Goal: Information Seeking & Learning: Learn about a topic

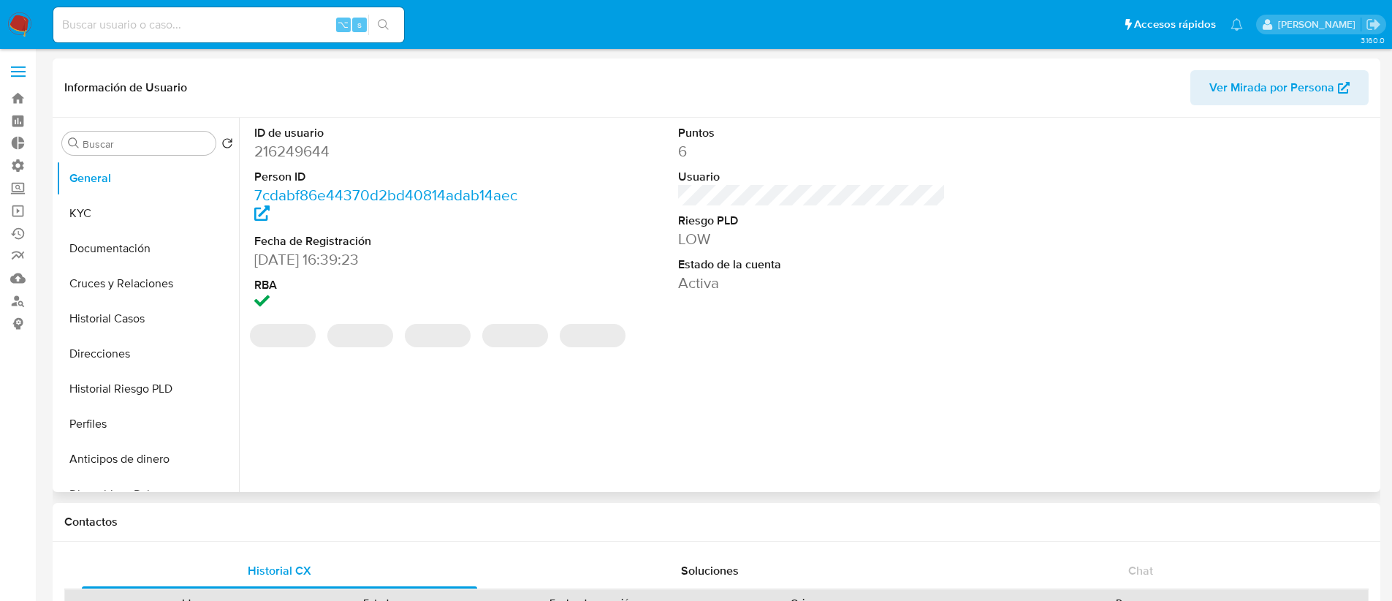
select select "10"
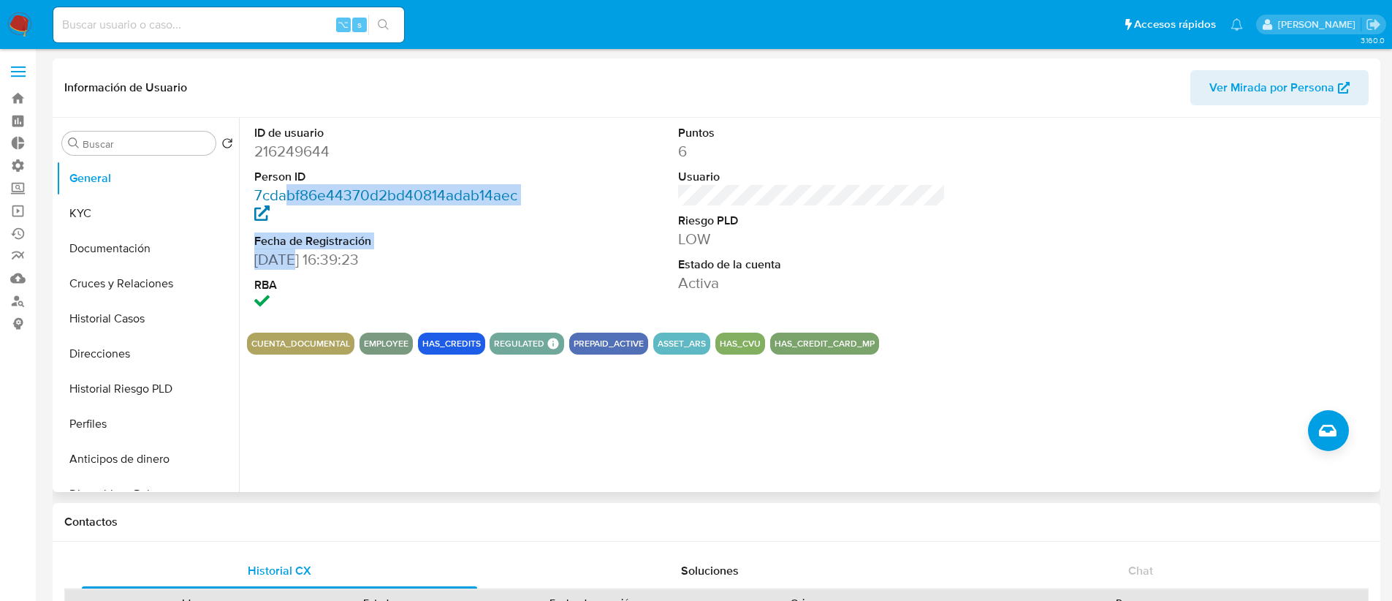
drag, startPoint x: 291, startPoint y: 223, endPoint x: 294, endPoint y: 194, distance: 29.5
click at [289, 193] on dl "ID de usuario 216249644 Person ID 7cdabf86e44370d2bd40814adab14aec Fecha de Reg…" at bounding box center [388, 219] width 268 height 188
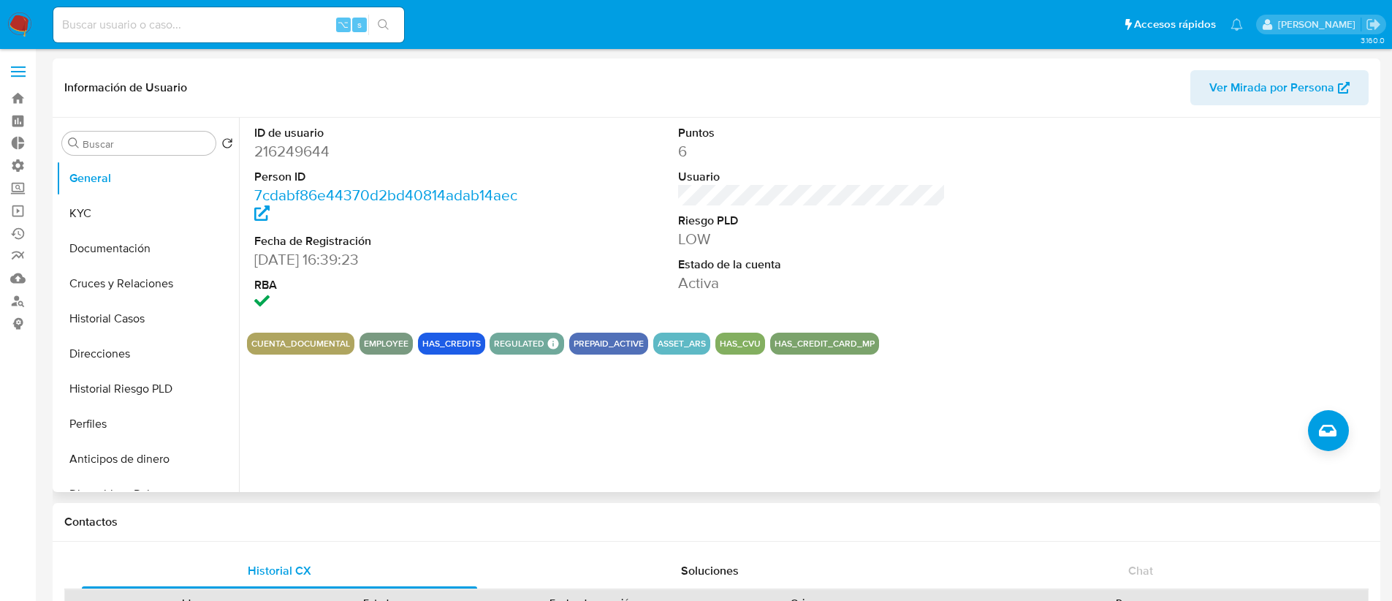
click at [412, 131] on dt "ID de usuario" at bounding box center [388, 133] width 268 height 16
click at [128, 29] on input at bounding box center [228, 24] width 351 height 19
paste input "82346881"
type input "82346881"
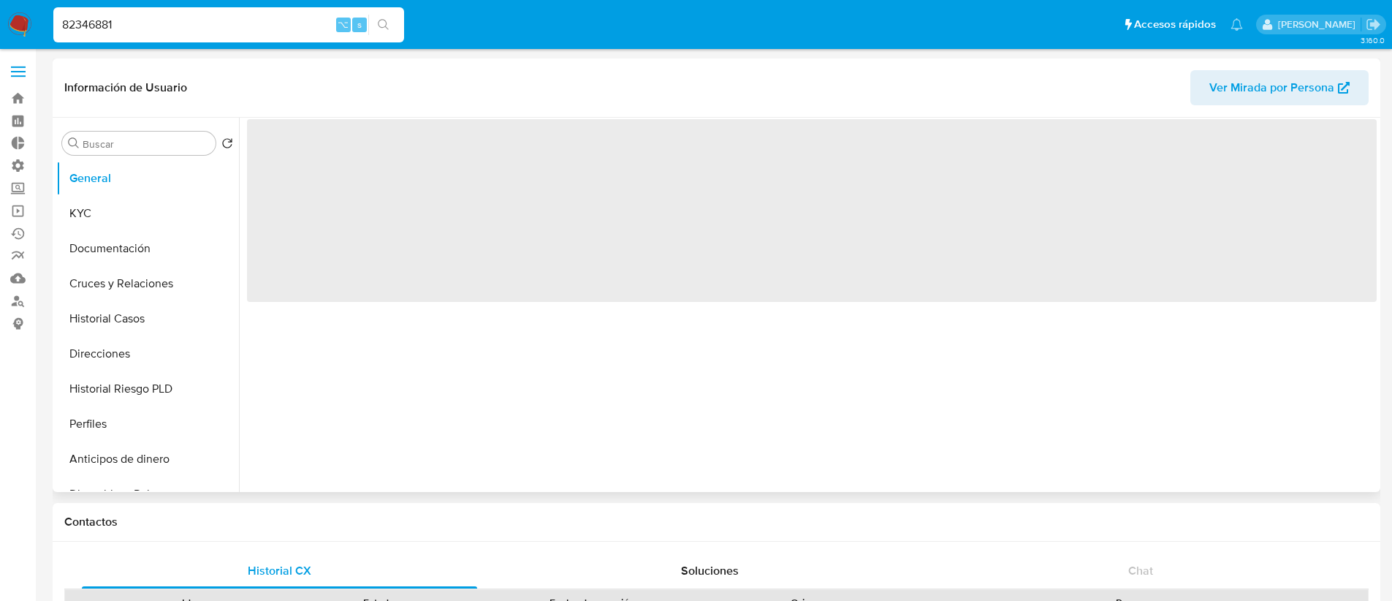
select select "10"
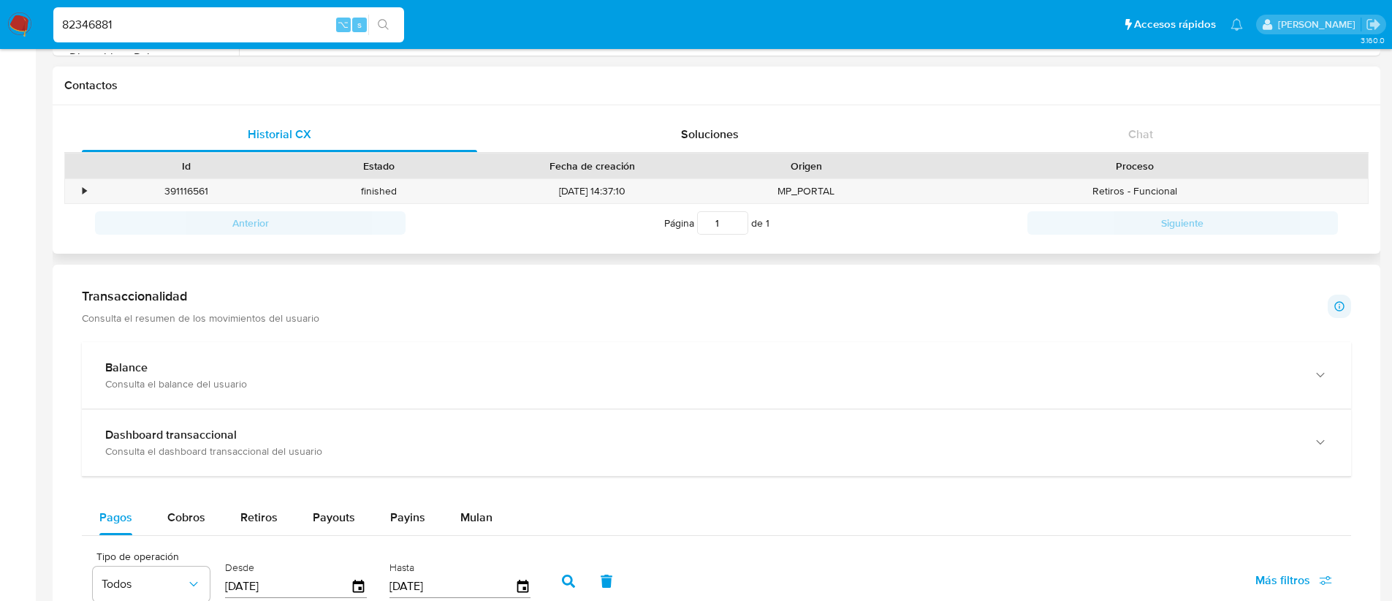
scroll to position [409, 0]
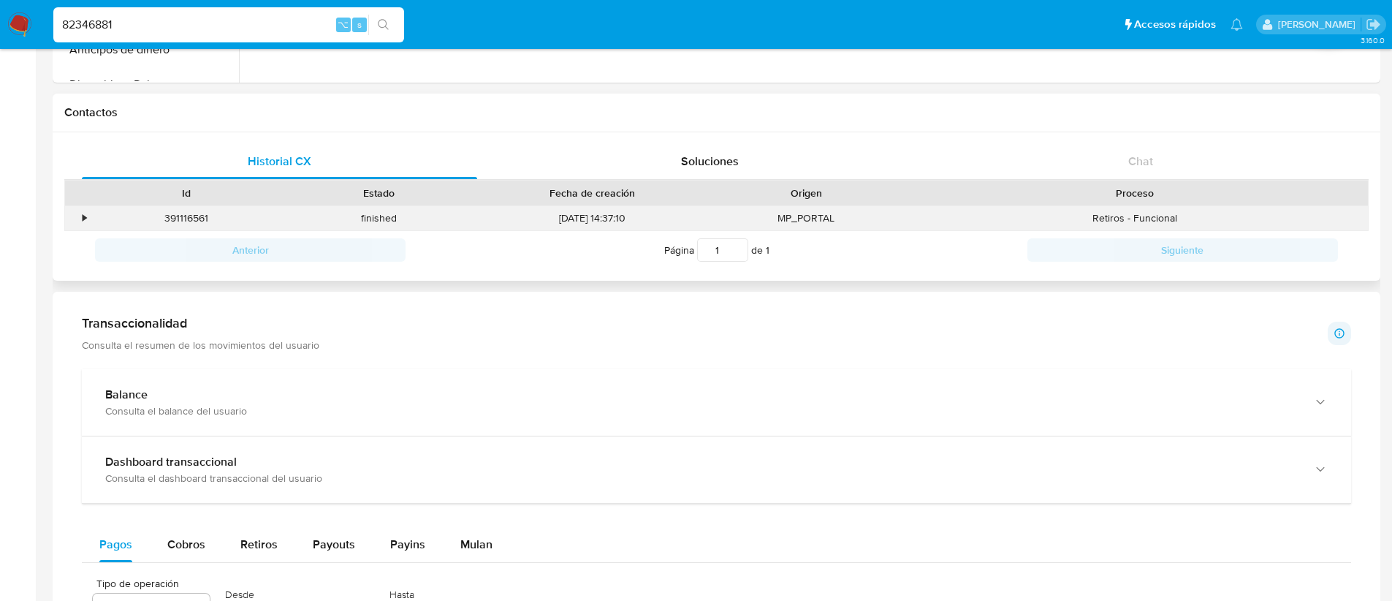
click at [77, 216] on div "•" at bounding box center [78, 218] width 26 height 24
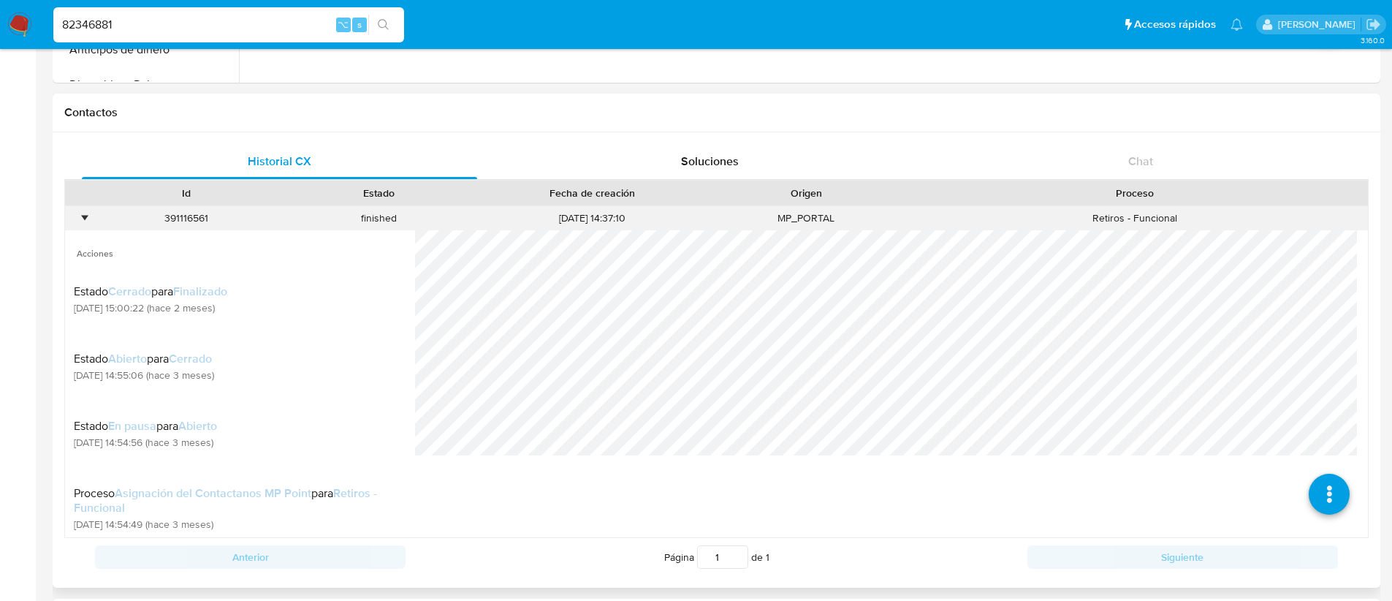
click at [85, 216] on div "•" at bounding box center [85, 218] width 4 height 14
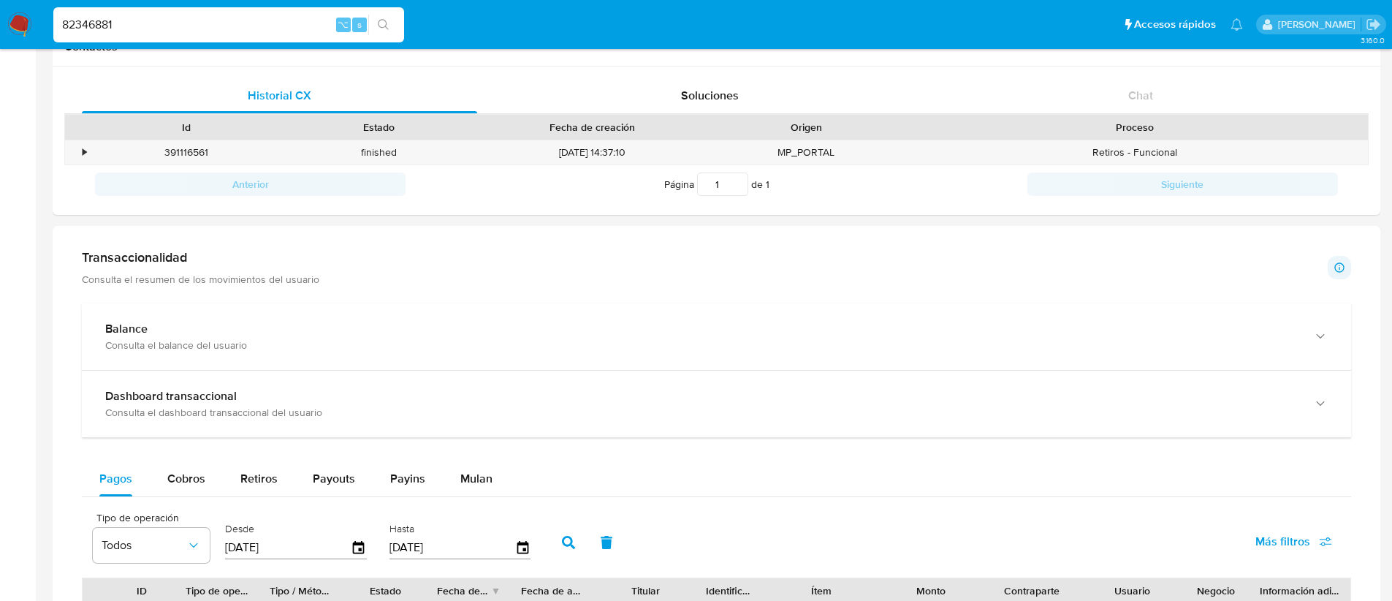
scroll to position [625, 0]
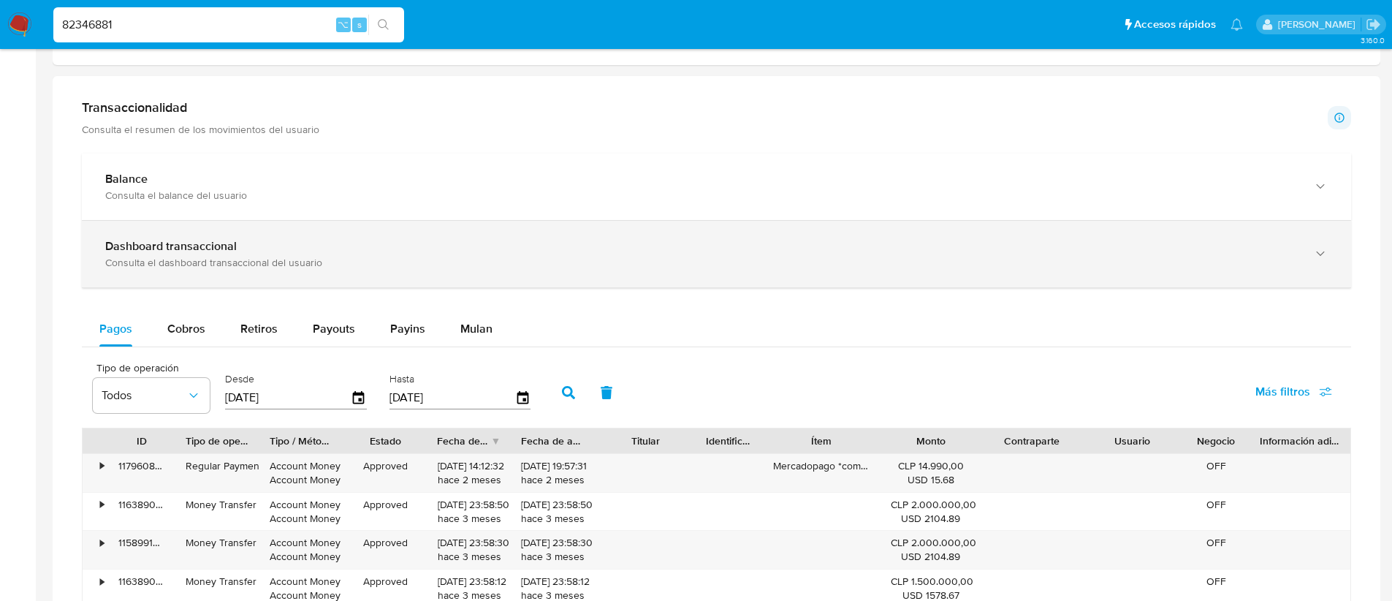
click at [385, 241] on div "Dashboard transaccional" at bounding box center [701, 246] width 1193 height 15
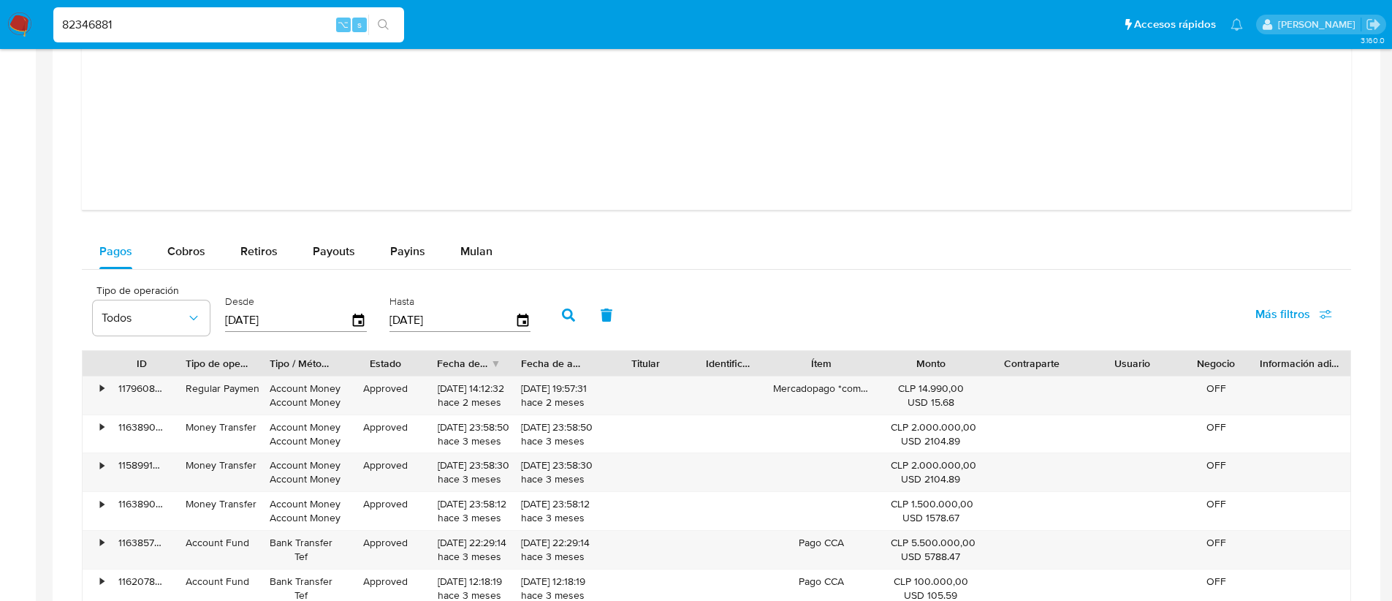
scroll to position [1407, 0]
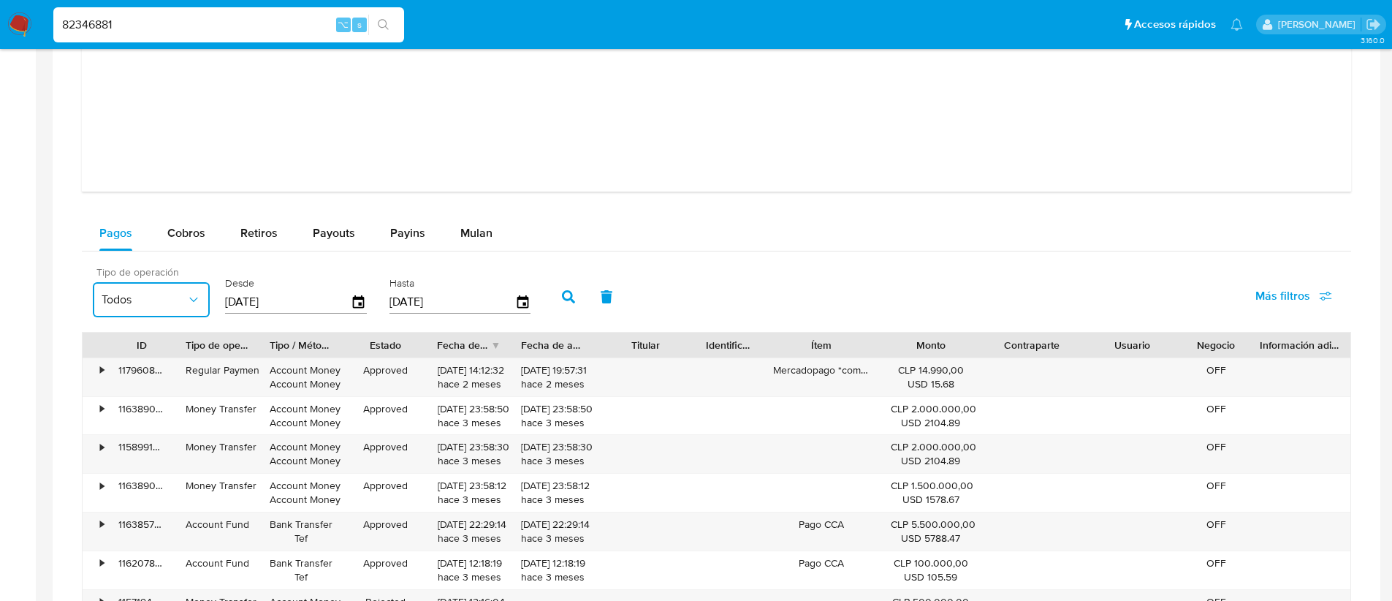
click at [166, 302] on span "Todos" at bounding box center [144, 299] width 85 height 15
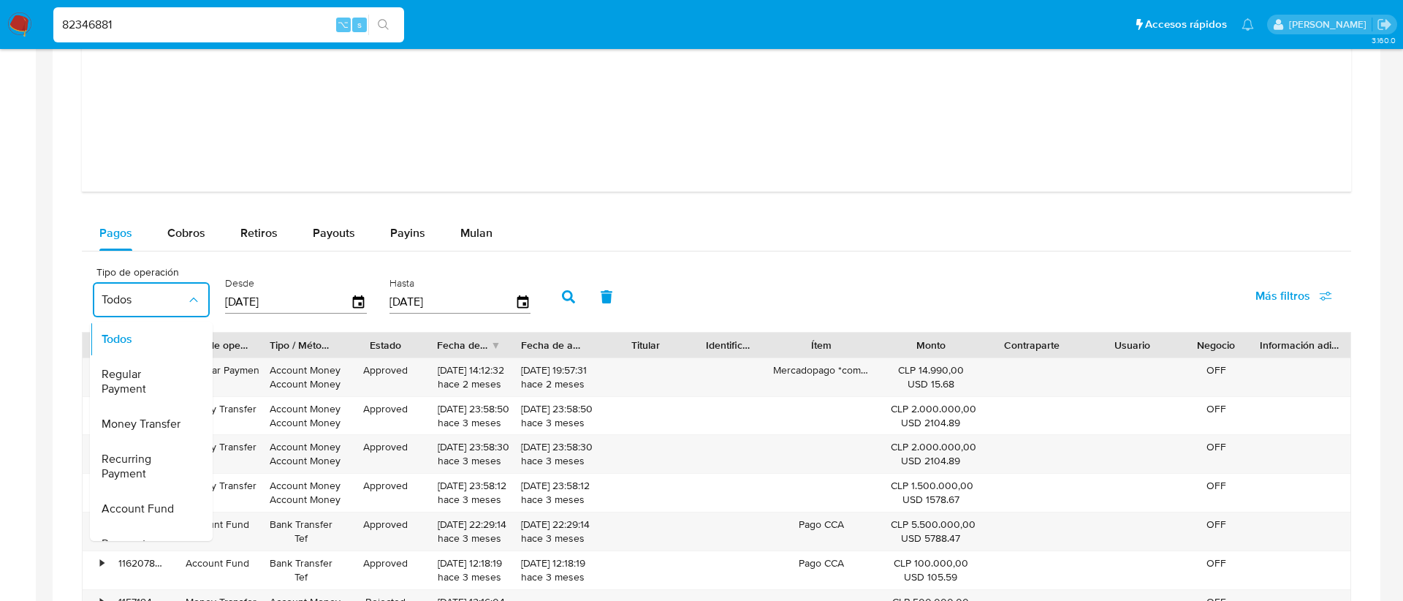
click at [319, 297] on input "22/06/2025" at bounding box center [288, 301] width 126 height 23
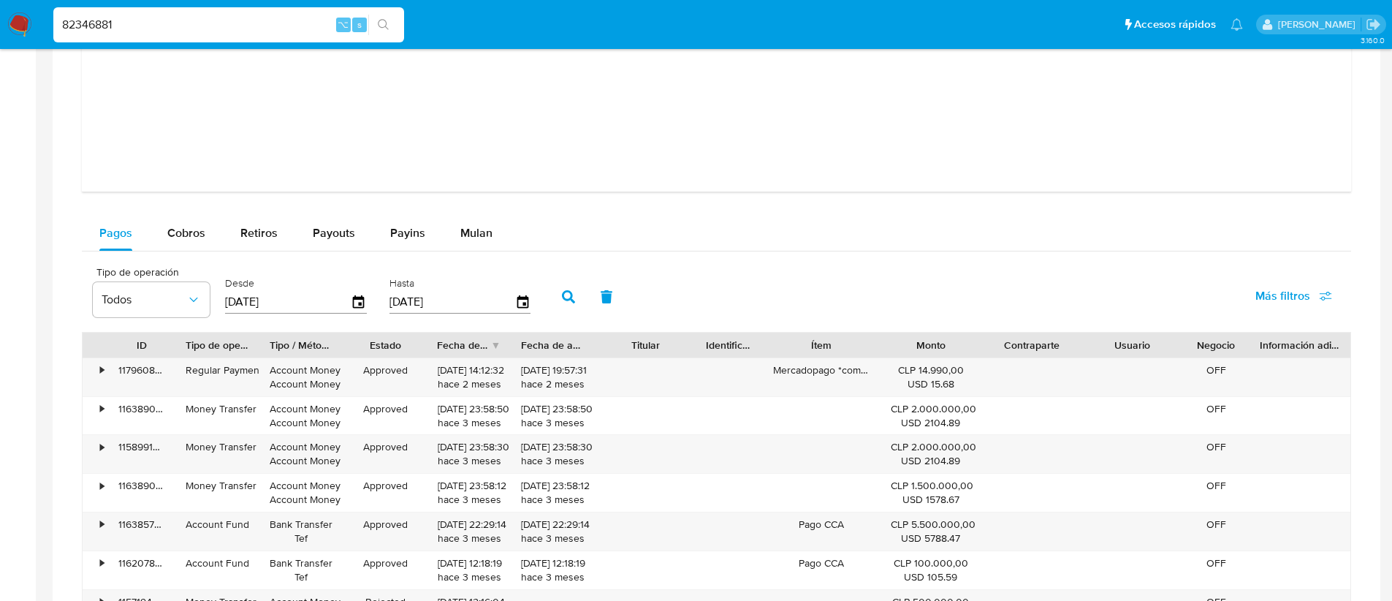
click at [368, 300] on div "Desde 22/06/2025" at bounding box center [297, 295] width 153 height 58
click at [365, 300] on div "Desde 22/06/2025" at bounding box center [297, 295] width 153 height 58
click at [355, 299] on icon "button" at bounding box center [359, 300] width 12 height 13
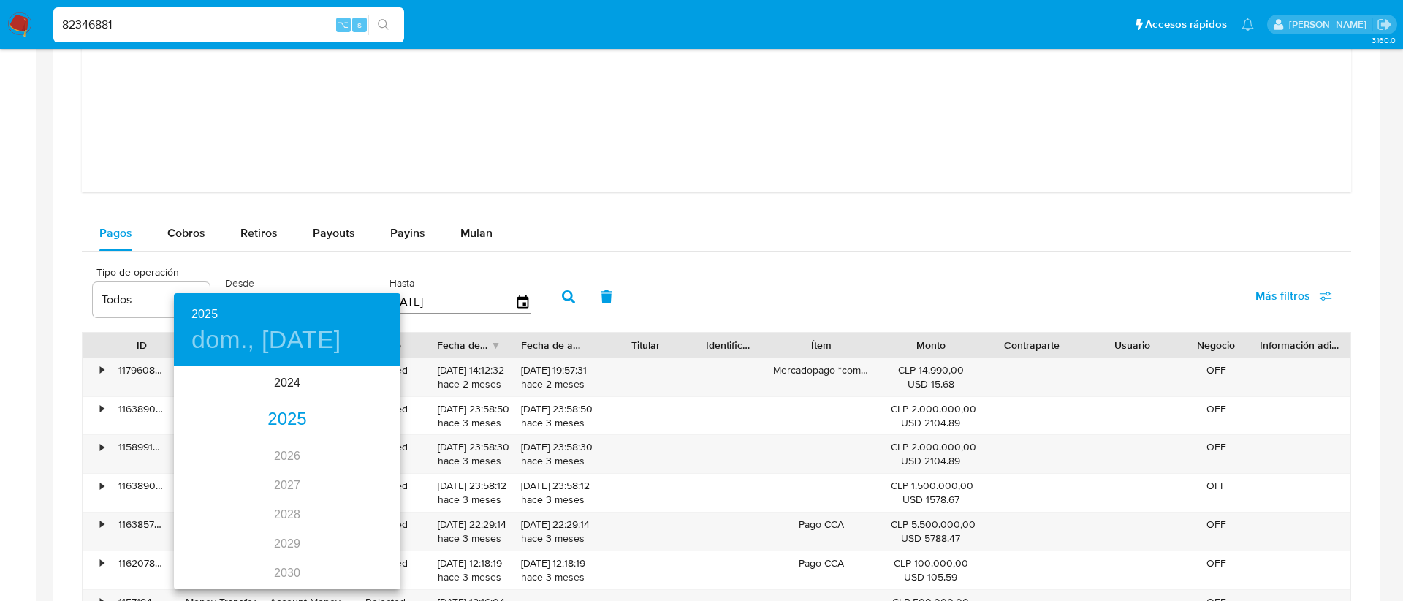
click at [278, 417] on div "2025" at bounding box center [287, 419] width 226 height 29
click at [361, 457] on div "jun." at bounding box center [362, 450] width 75 height 55
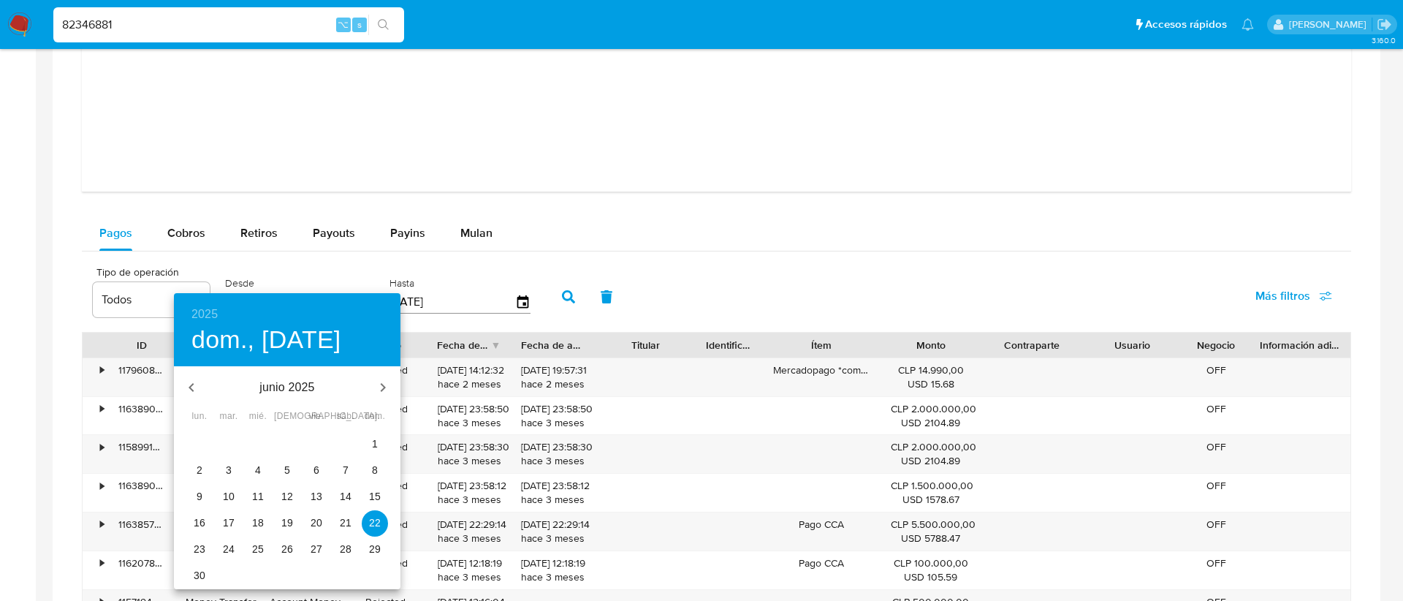
click at [370, 444] on span "1" at bounding box center [375, 443] width 26 height 15
type input "01/06/2025"
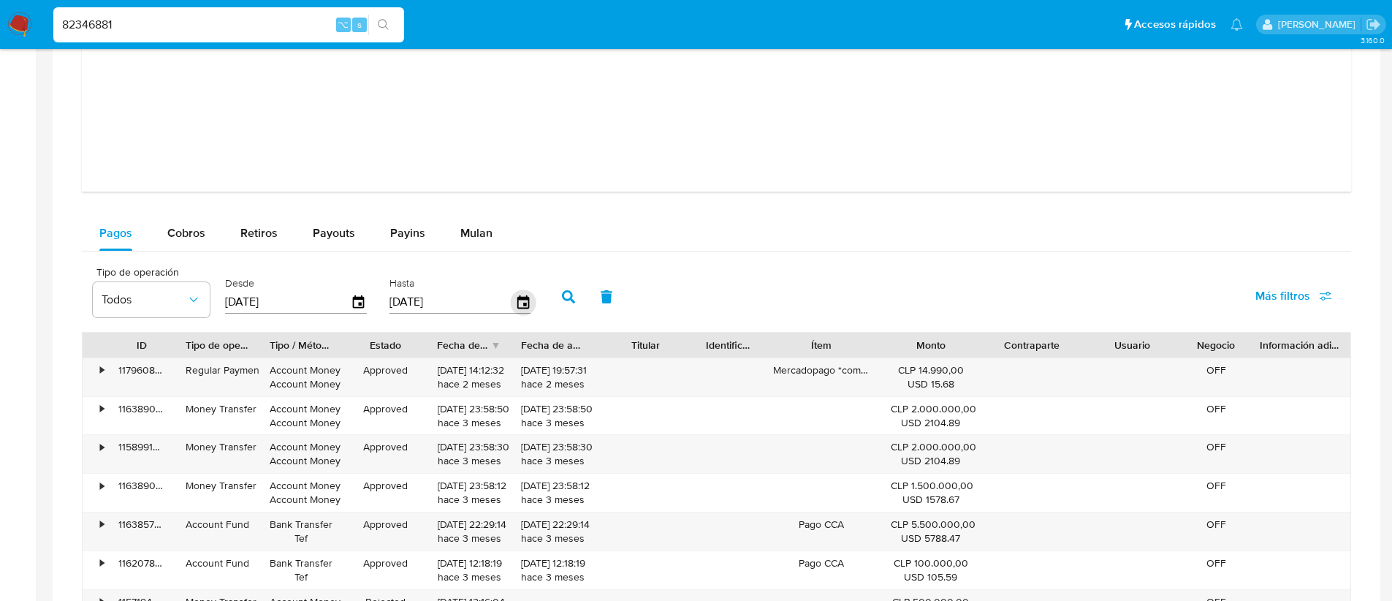
click at [525, 303] on icon "button" at bounding box center [523, 302] width 26 height 26
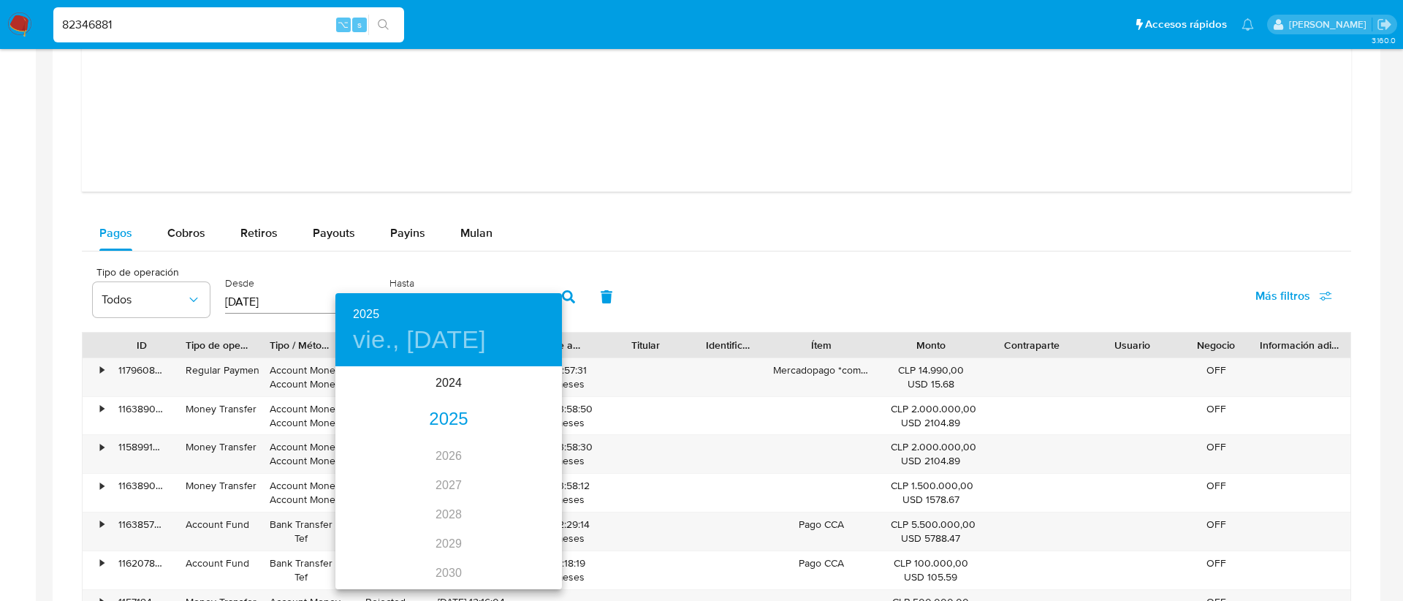
click at [438, 411] on div "2025" at bounding box center [448, 419] width 226 height 29
click at [524, 447] on div "jun." at bounding box center [524, 450] width 75 height 55
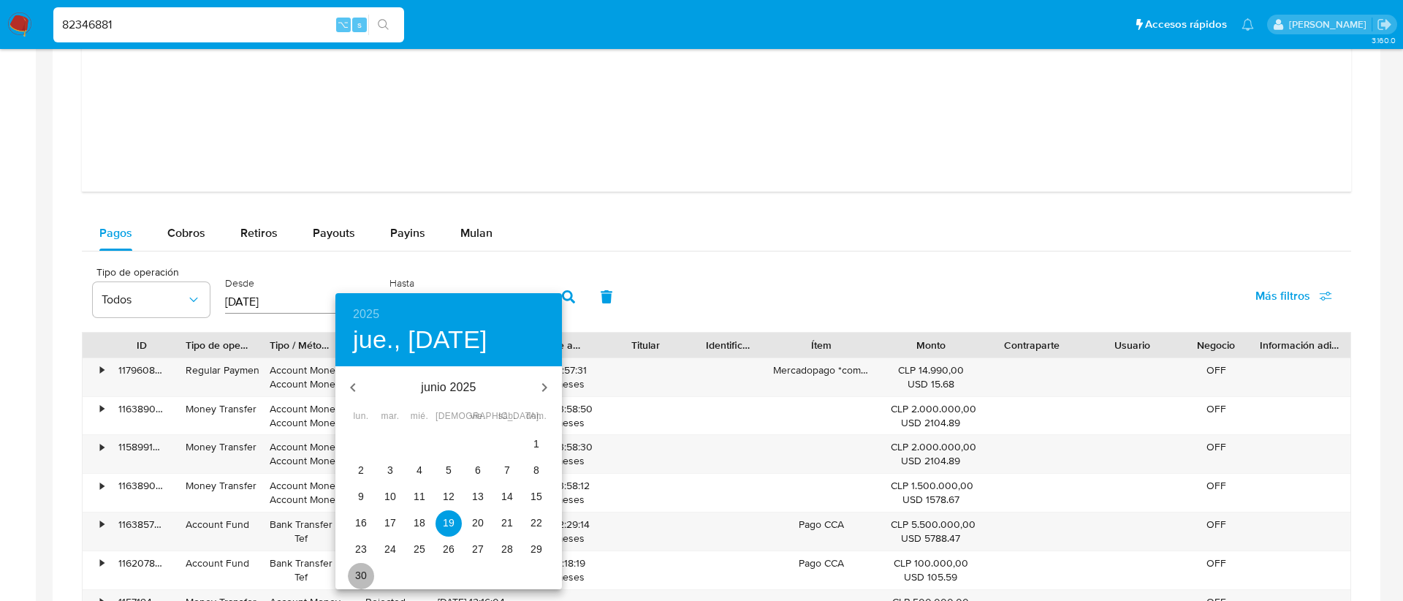
click at [364, 568] on p "30" at bounding box center [361, 575] width 12 height 15
type input "30/06/2025"
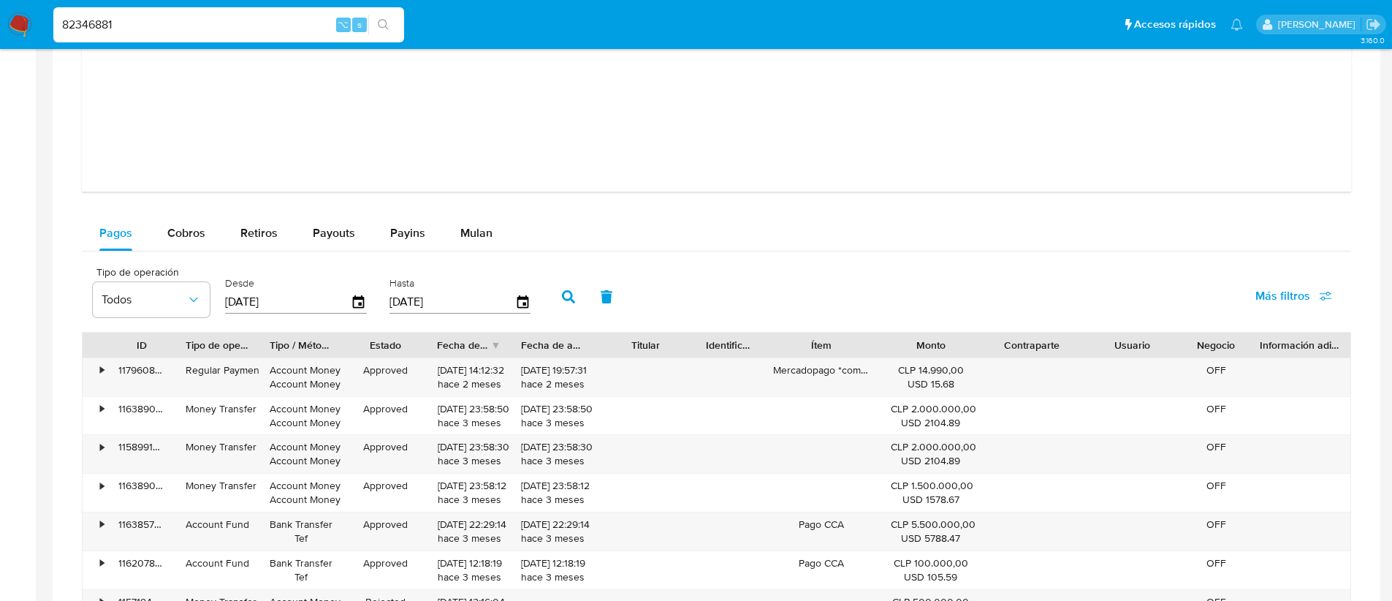
click at [562, 289] on button "button" at bounding box center [568, 296] width 38 height 35
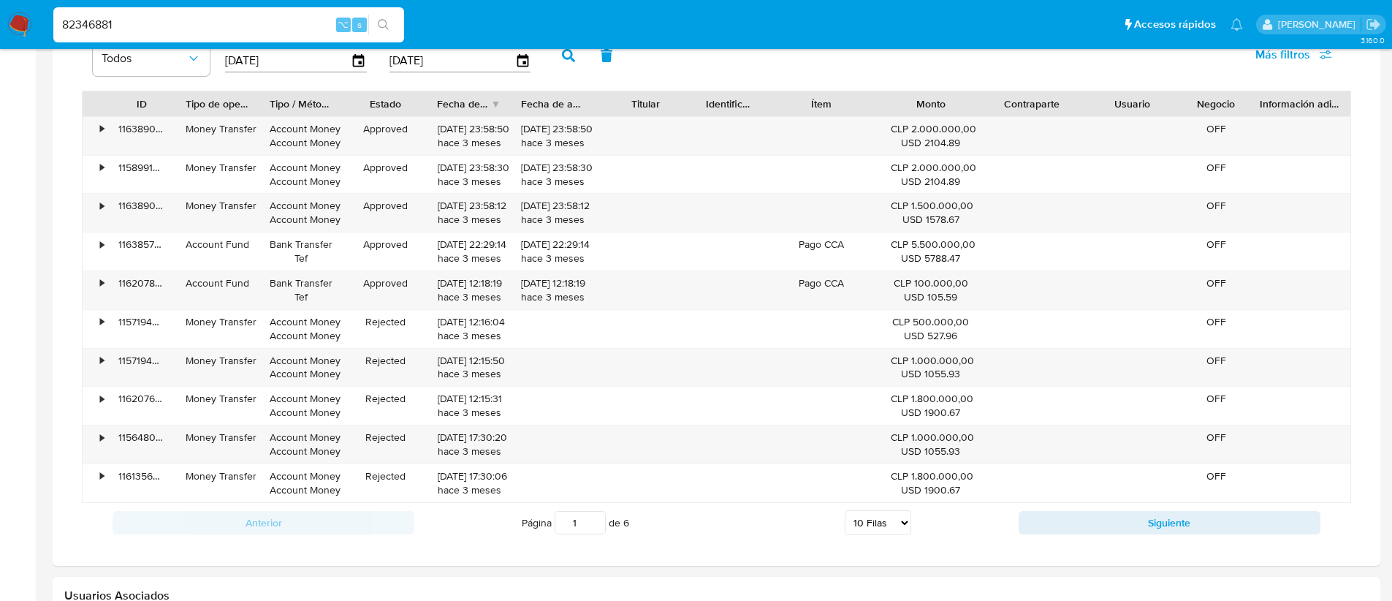
scroll to position [1660, 0]
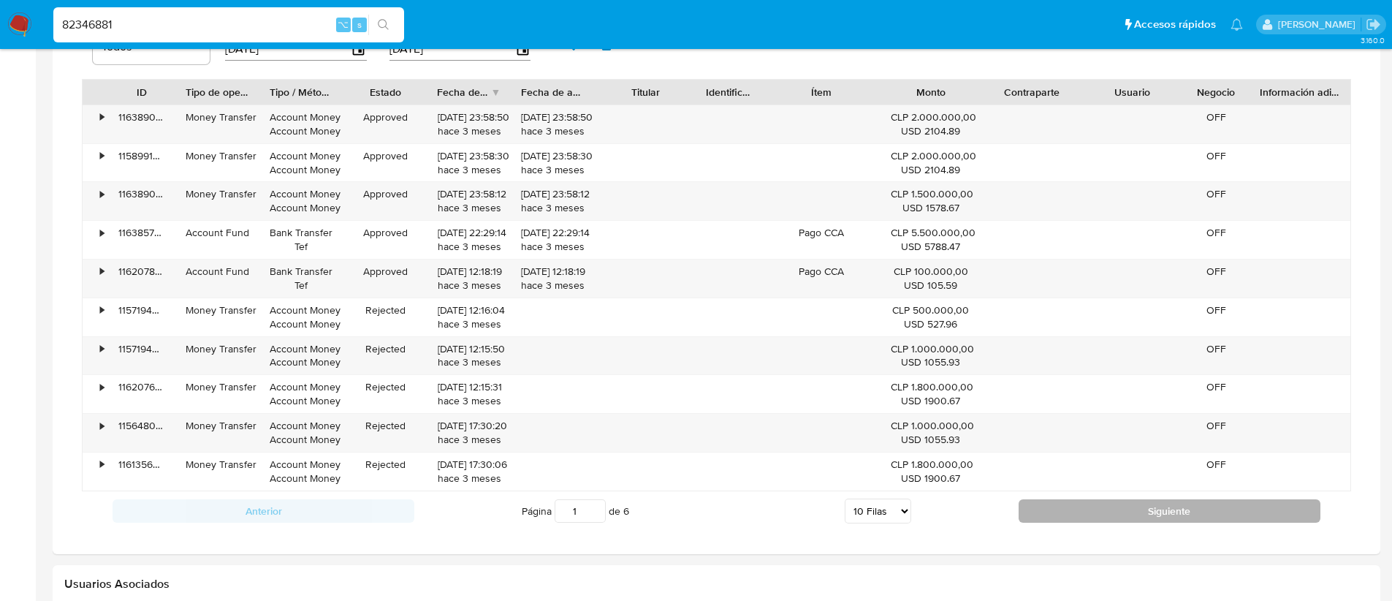
click at [1052, 513] on button "Siguiente" at bounding box center [1169, 510] width 302 height 23
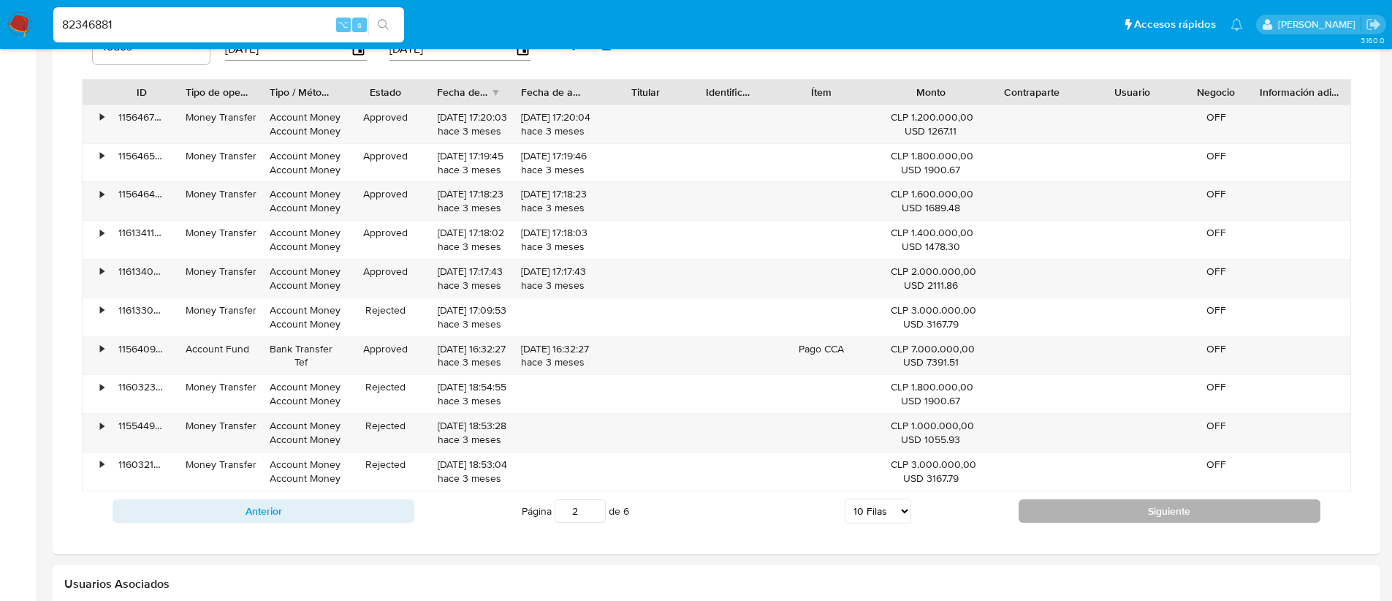
click at [1056, 501] on button "Siguiente" at bounding box center [1169, 510] width 302 height 23
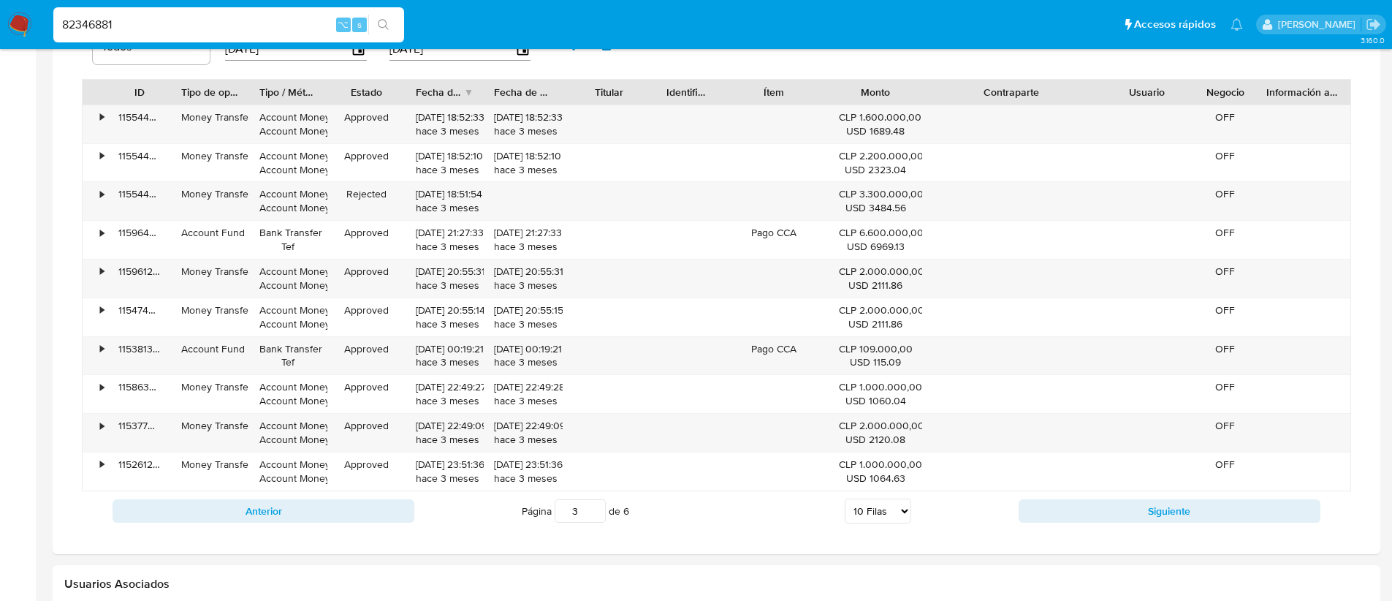
drag, startPoint x: 1094, startPoint y: 96, endPoint x: 1163, endPoint y: 102, distance: 69.7
click at [1163, 102] on div "ID Tipo de operación Tipo / Método Estado Fecha de creación Fecha de aprobación…" at bounding box center [717, 92] width 1268 height 25
click at [1092, 509] on button "Siguiente" at bounding box center [1169, 510] width 302 height 23
type input "4"
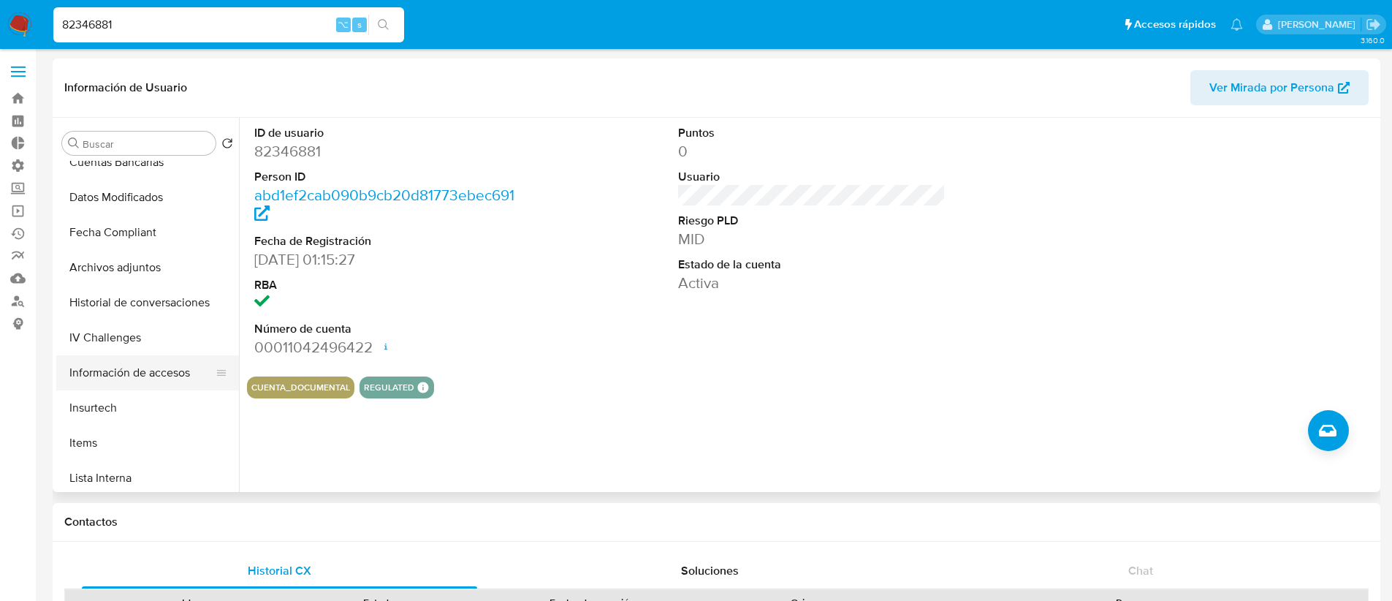
scroll to position [0, 0]
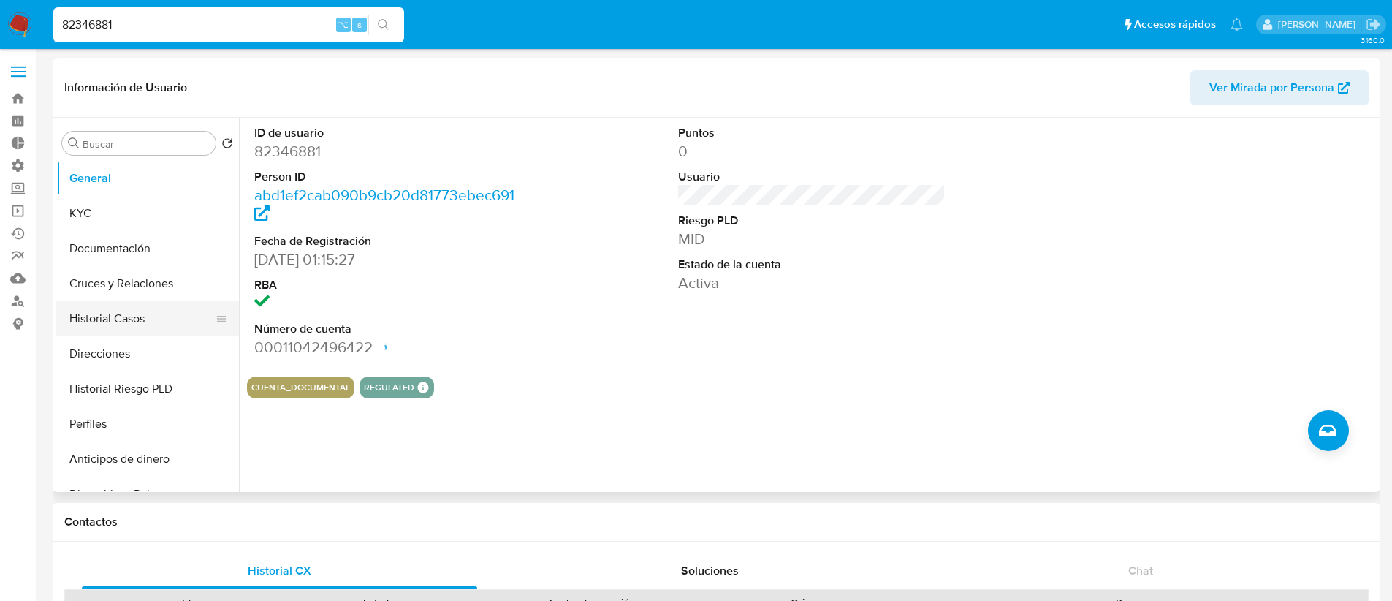
click at [114, 325] on button "Historial Casos" at bounding box center [141, 318] width 171 height 35
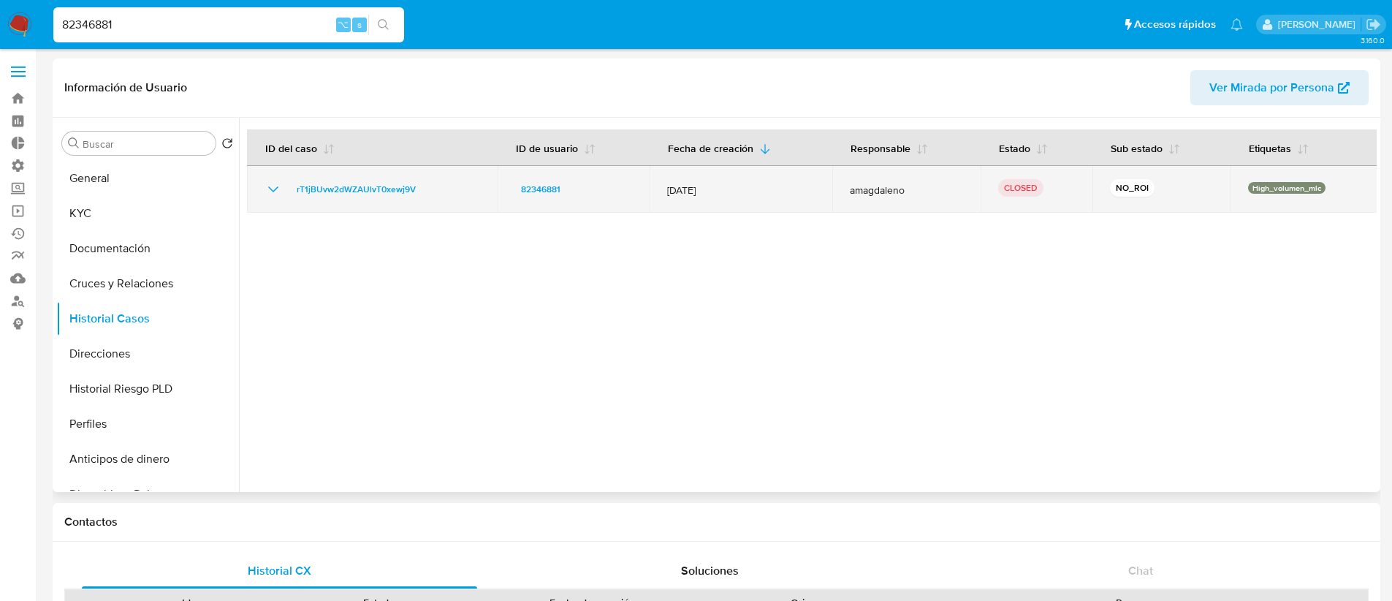
click at [273, 194] on icon "Mostrar/Ocultar" at bounding box center [273, 189] width 18 height 18
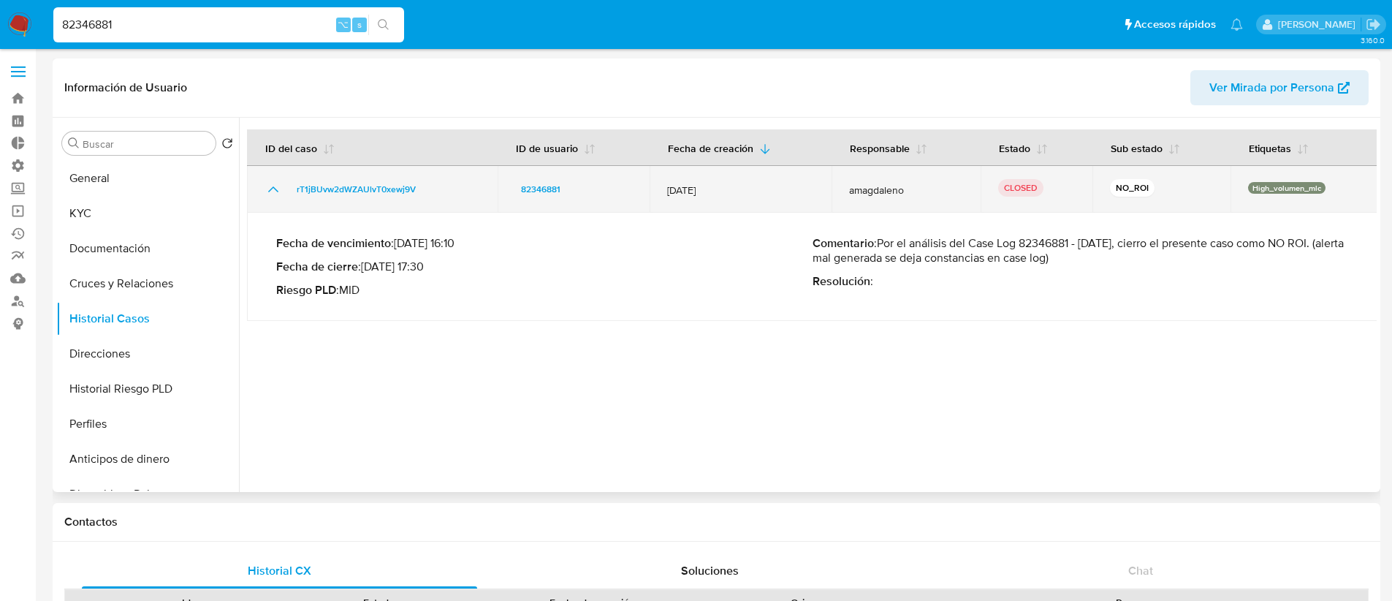
click at [273, 194] on icon "Mostrar/Ocultar" at bounding box center [273, 189] width 18 height 18
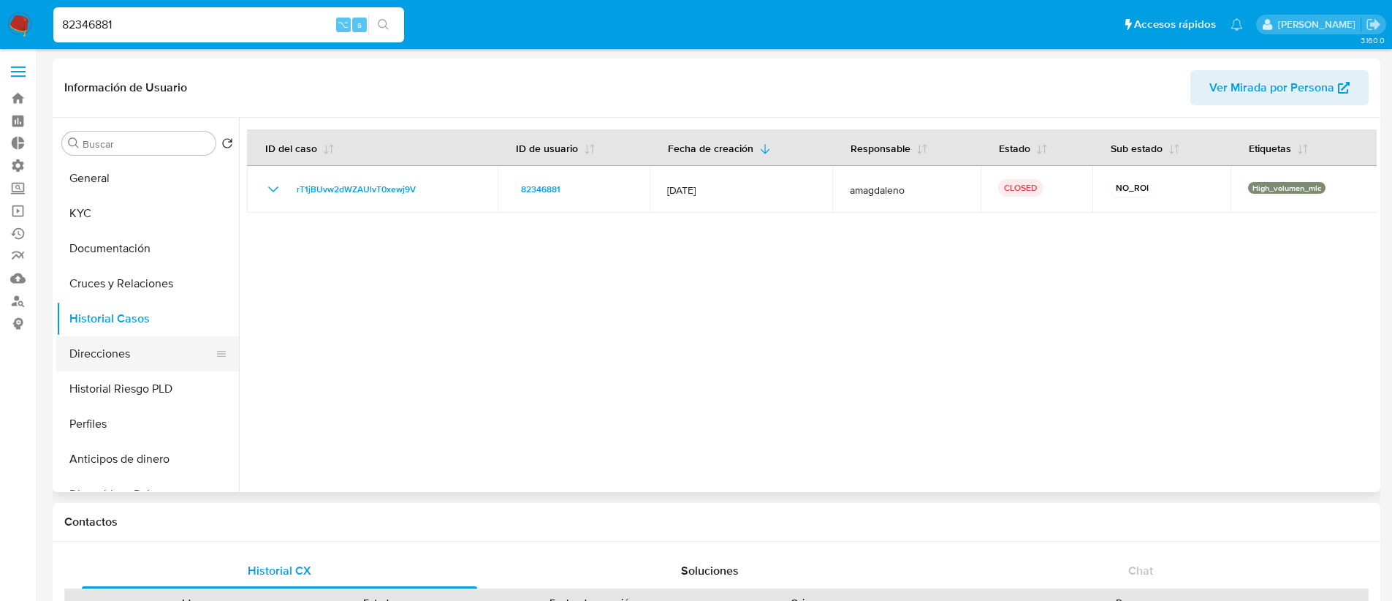
click at [136, 366] on button "Direcciones" at bounding box center [141, 353] width 171 height 35
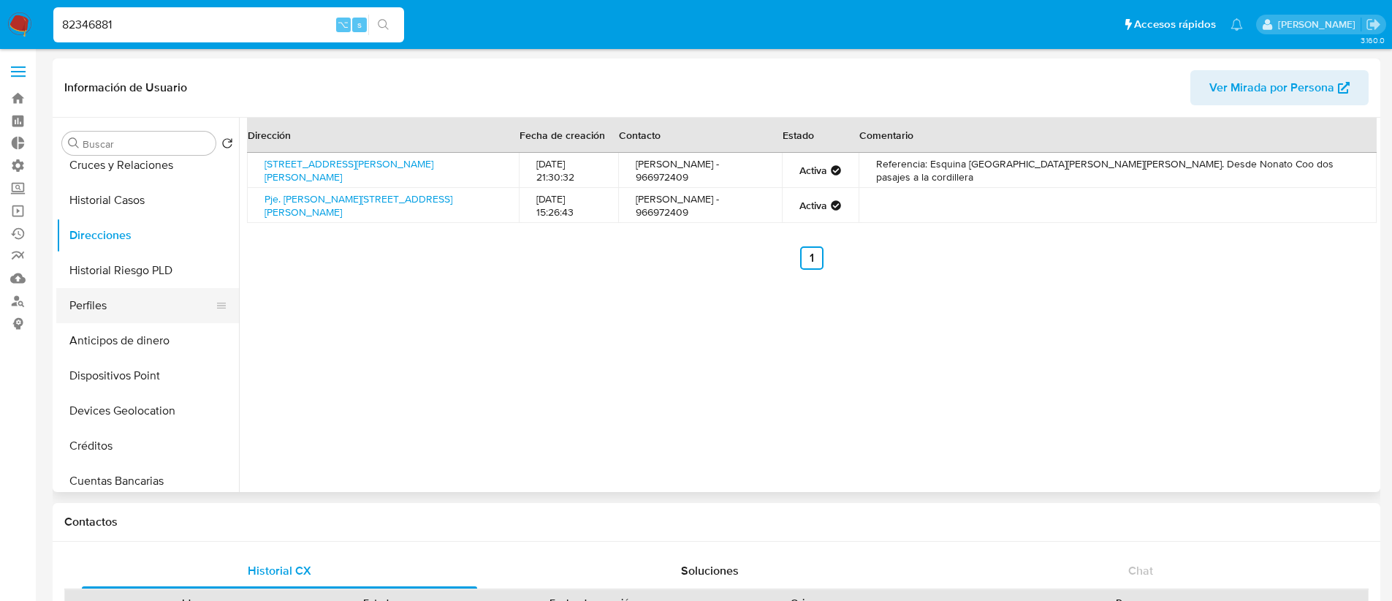
scroll to position [124, 0]
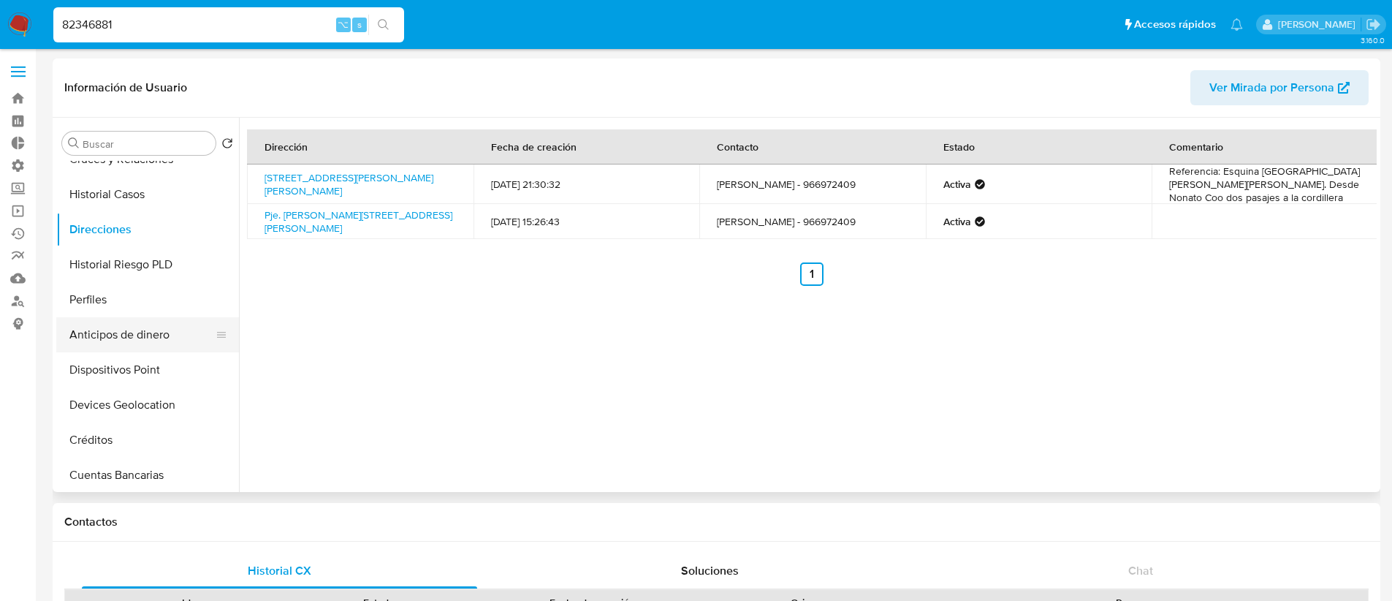
click at [113, 343] on button "Anticipos de dinero" at bounding box center [141, 334] width 171 height 35
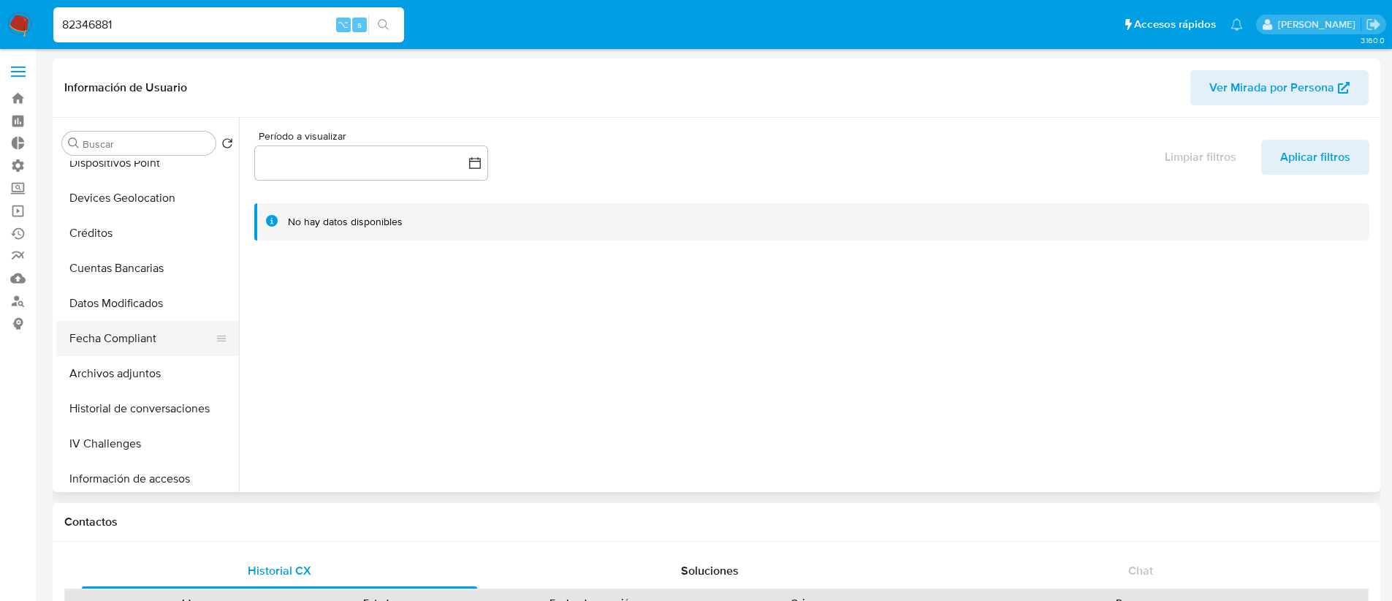
scroll to position [334, 0]
click at [114, 306] on button "Datos Modificados" at bounding box center [141, 300] width 171 height 35
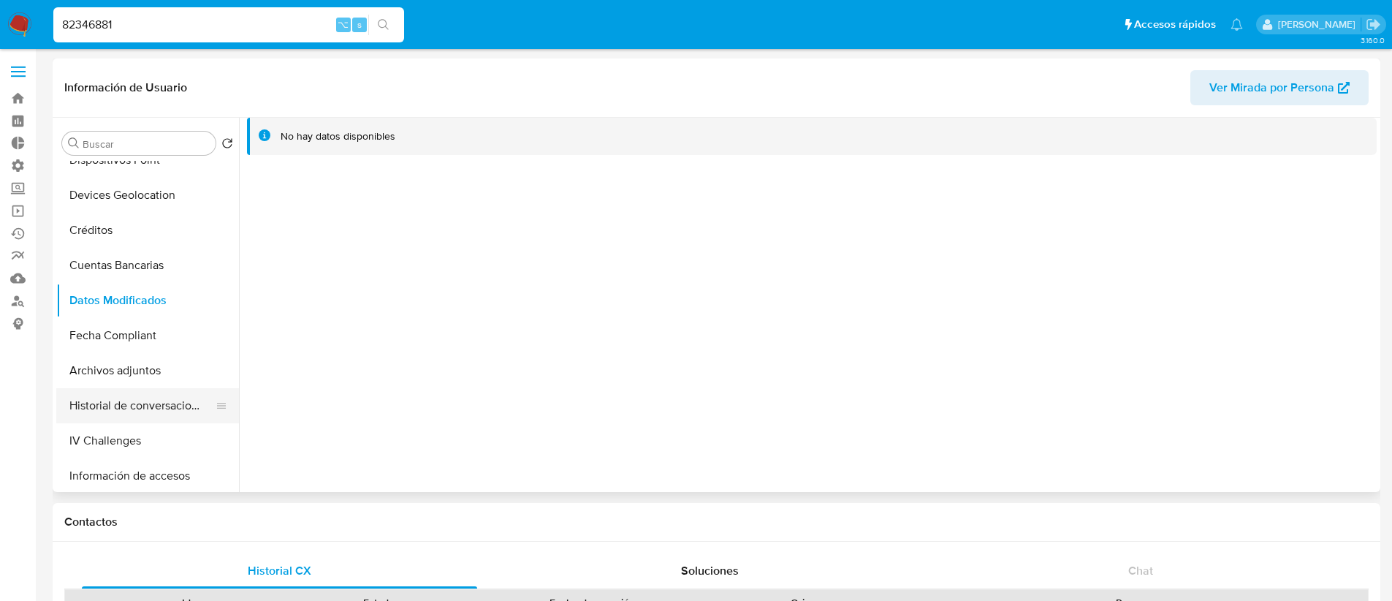
scroll to position [0, 0]
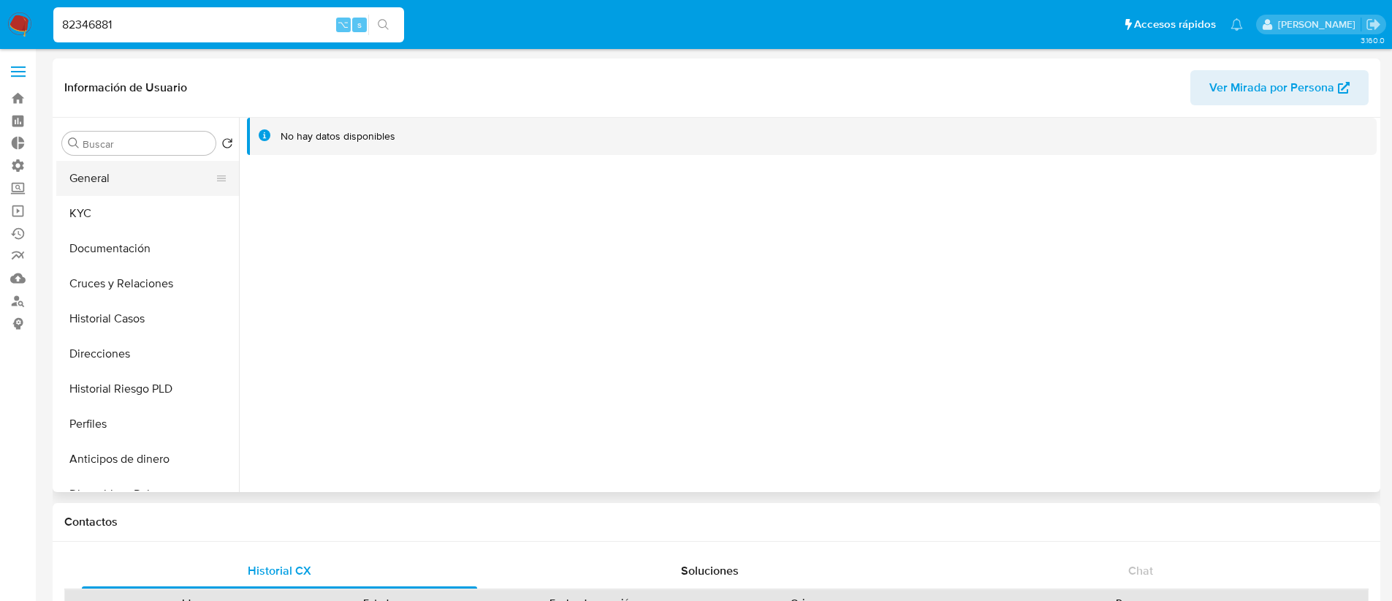
click at [126, 183] on button "General" at bounding box center [141, 178] width 171 height 35
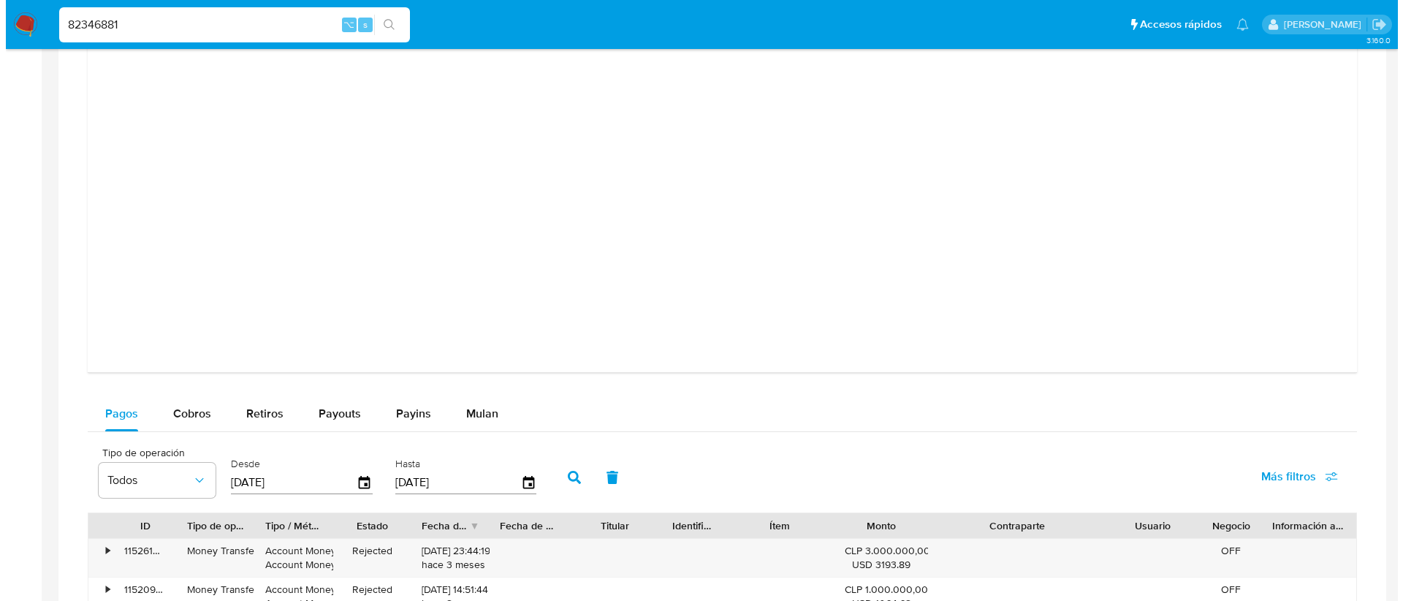
scroll to position [1417, 0]
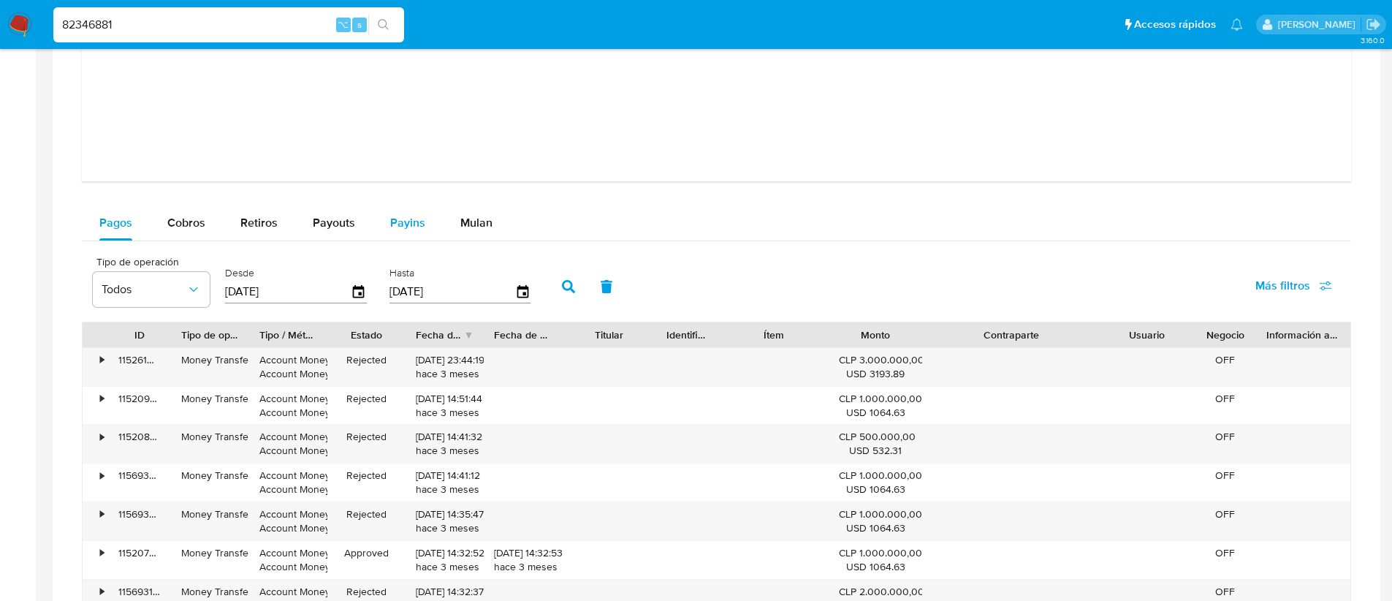
click at [421, 224] on span "Payins" at bounding box center [407, 222] width 35 height 17
select select "10"
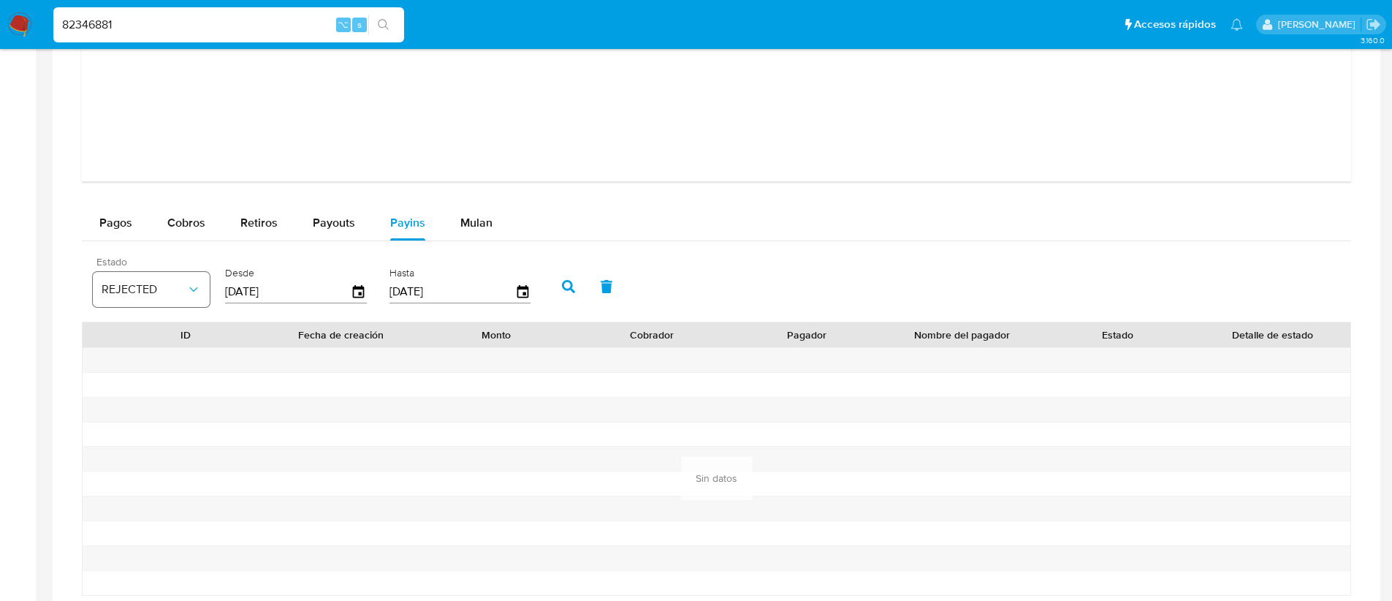
click at [129, 293] on span "REJECTED" at bounding box center [144, 289] width 85 height 15
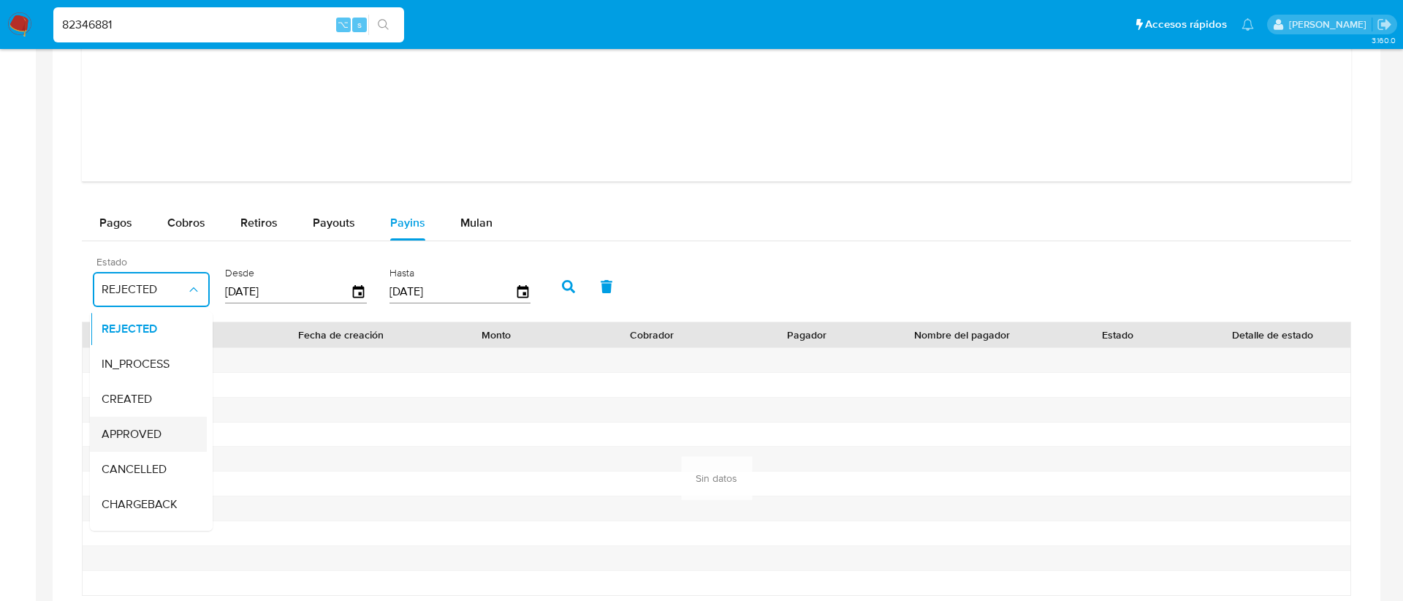
click at [159, 435] on span "APPROVED" at bounding box center [132, 434] width 60 height 15
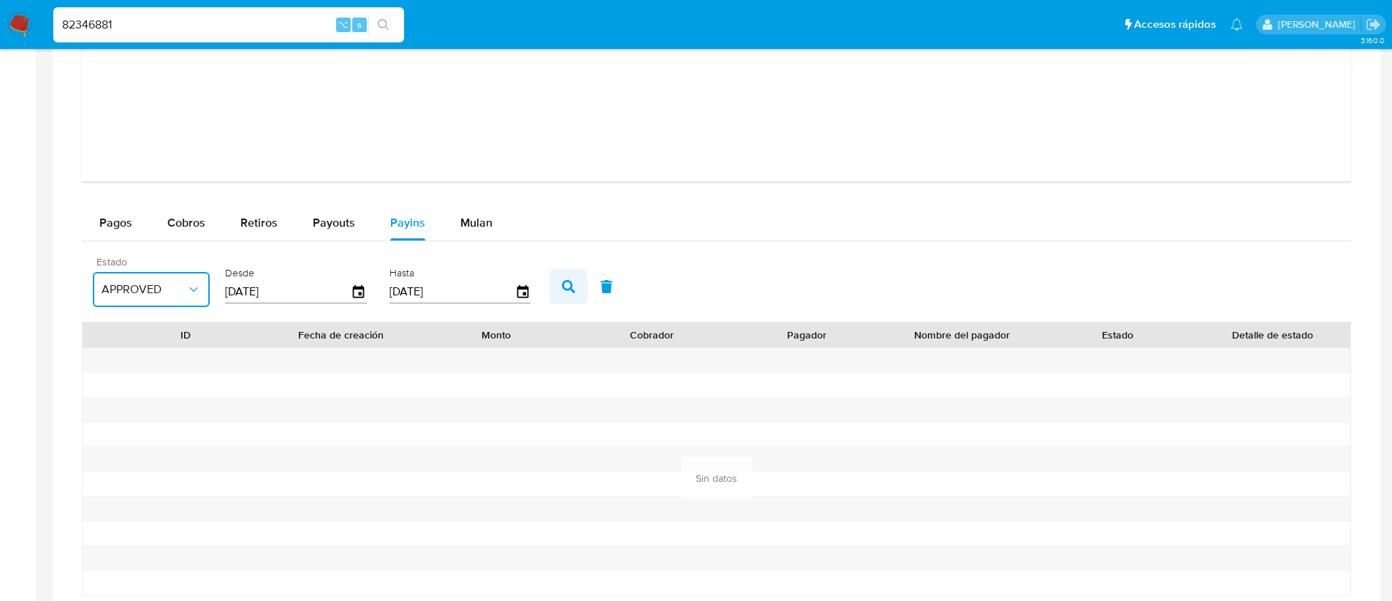
click at [569, 280] on icon "button" at bounding box center [568, 286] width 13 height 13
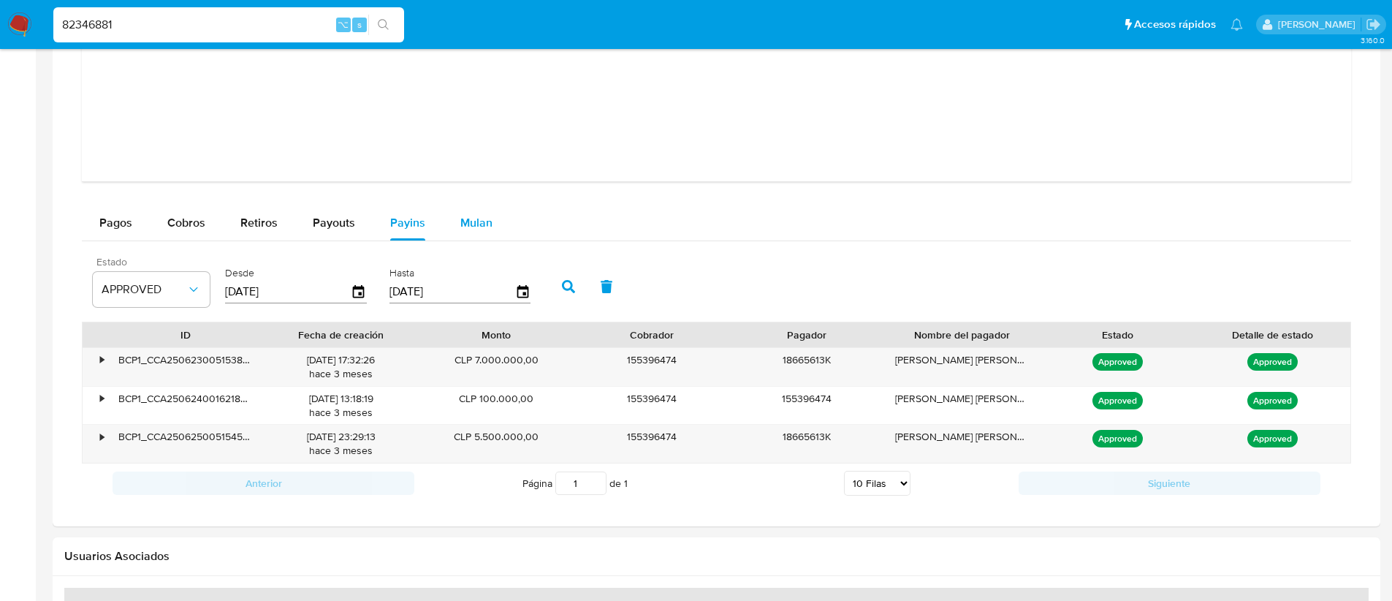
click at [460, 218] on span "Mulan" at bounding box center [476, 222] width 32 height 17
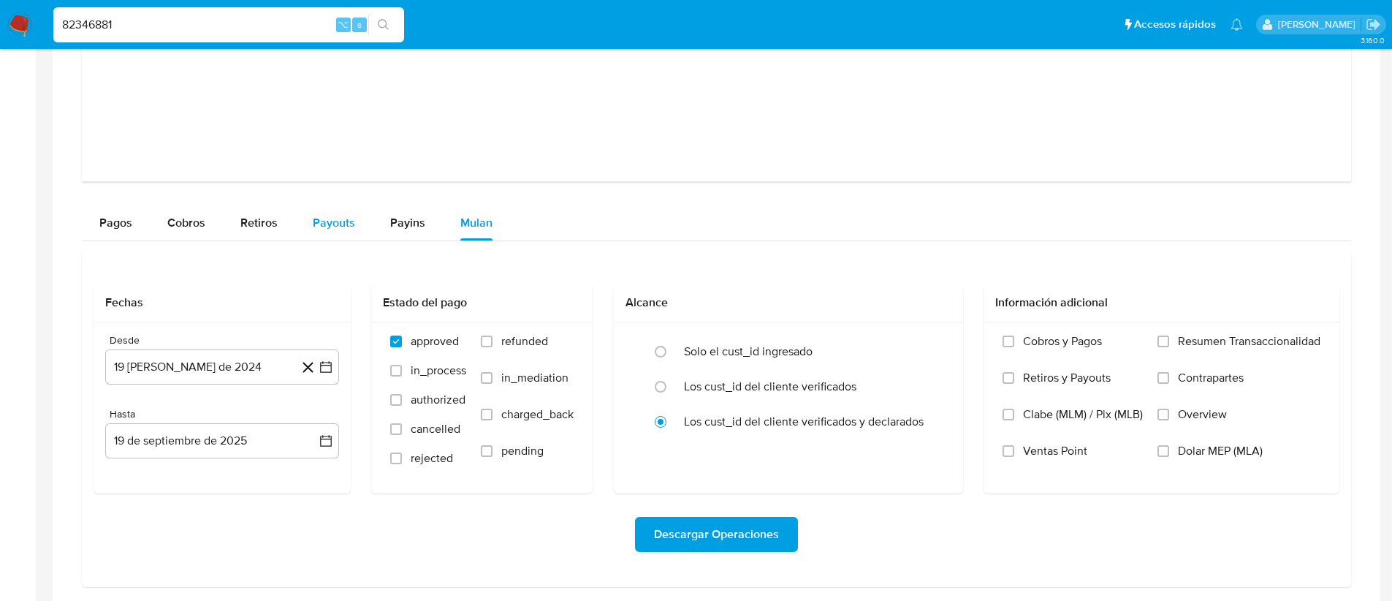
click at [295, 213] on button "Payouts" at bounding box center [333, 222] width 77 height 35
select select "10"
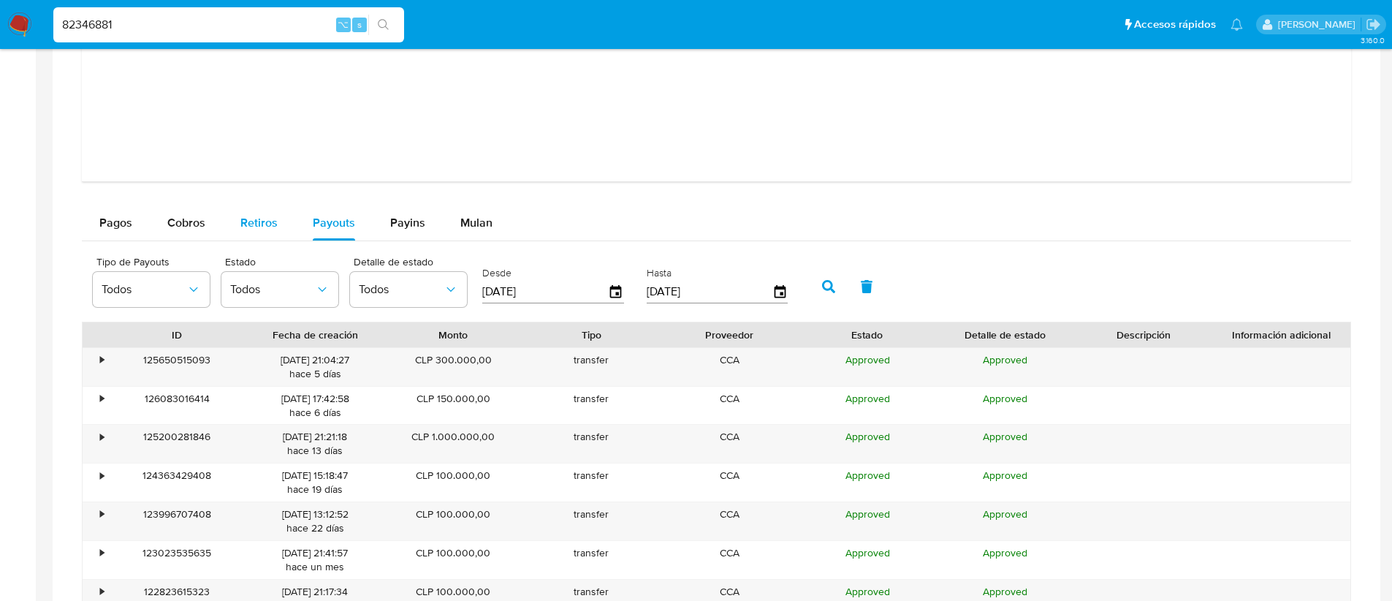
click at [252, 226] on span "Retiros" at bounding box center [258, 222] width 37 height 17
select select "10"
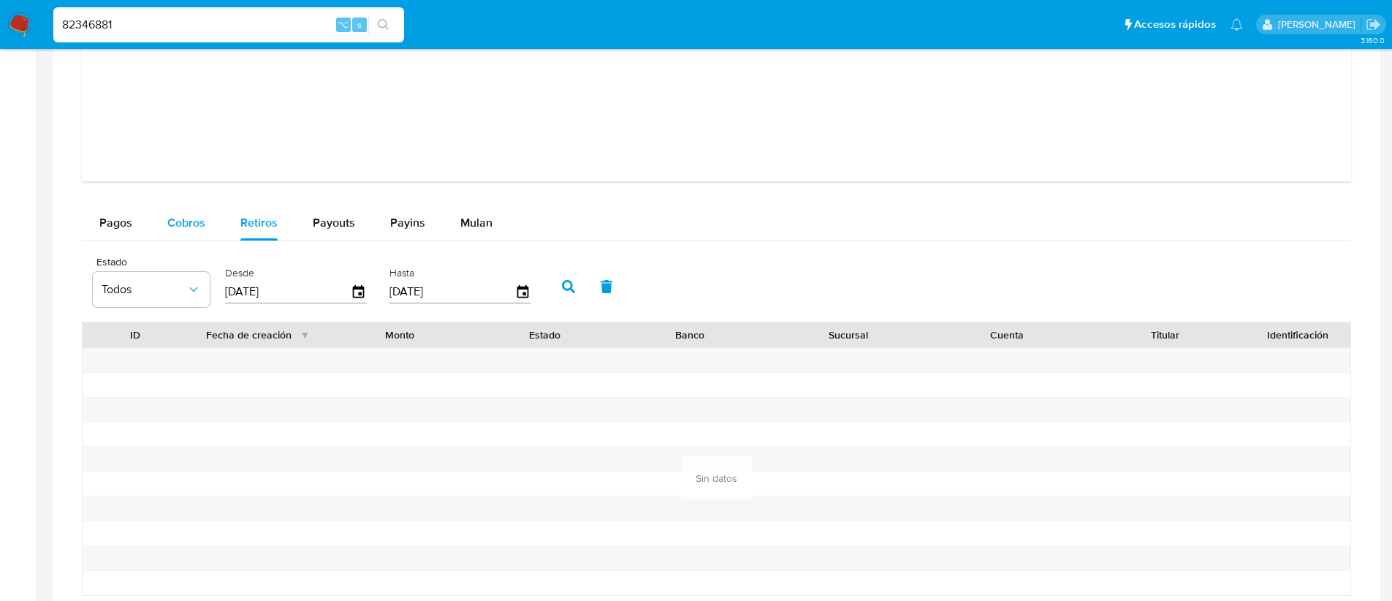
click at [167, 224] on span "Cobros" at bounding box center [186, 222] width 38 height 17
select select "10"
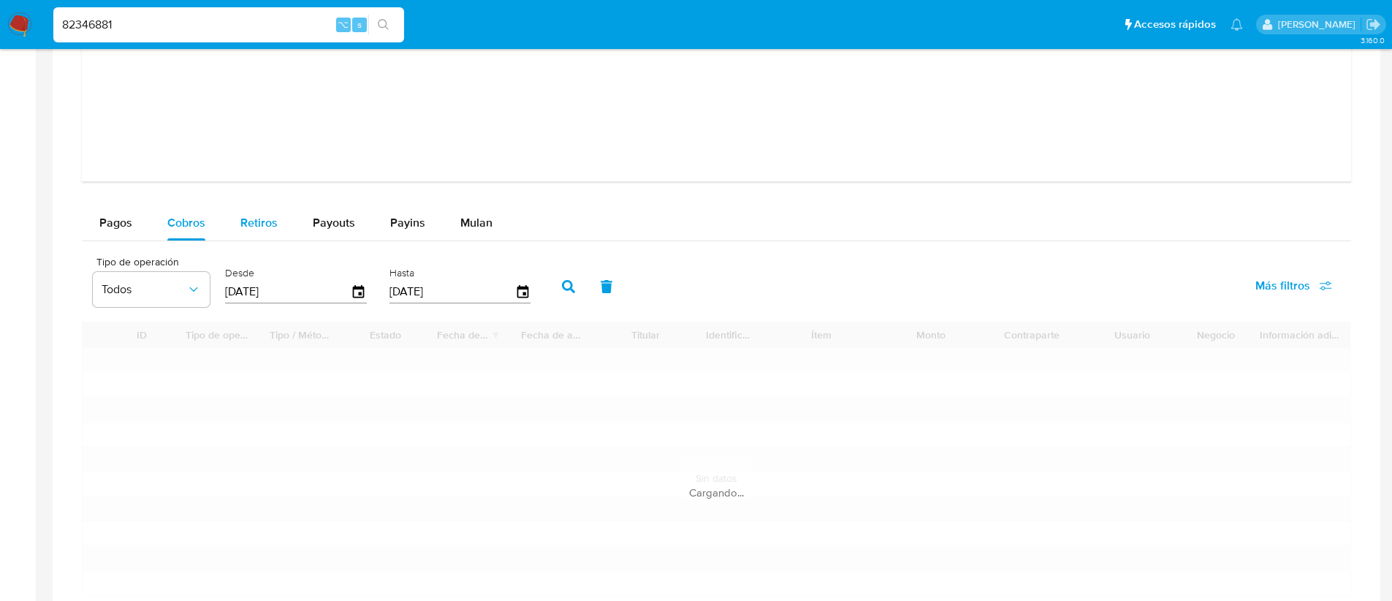
click at [245, 226] on span "Retiros" at bounding box center [258, 222] width 37 height 17
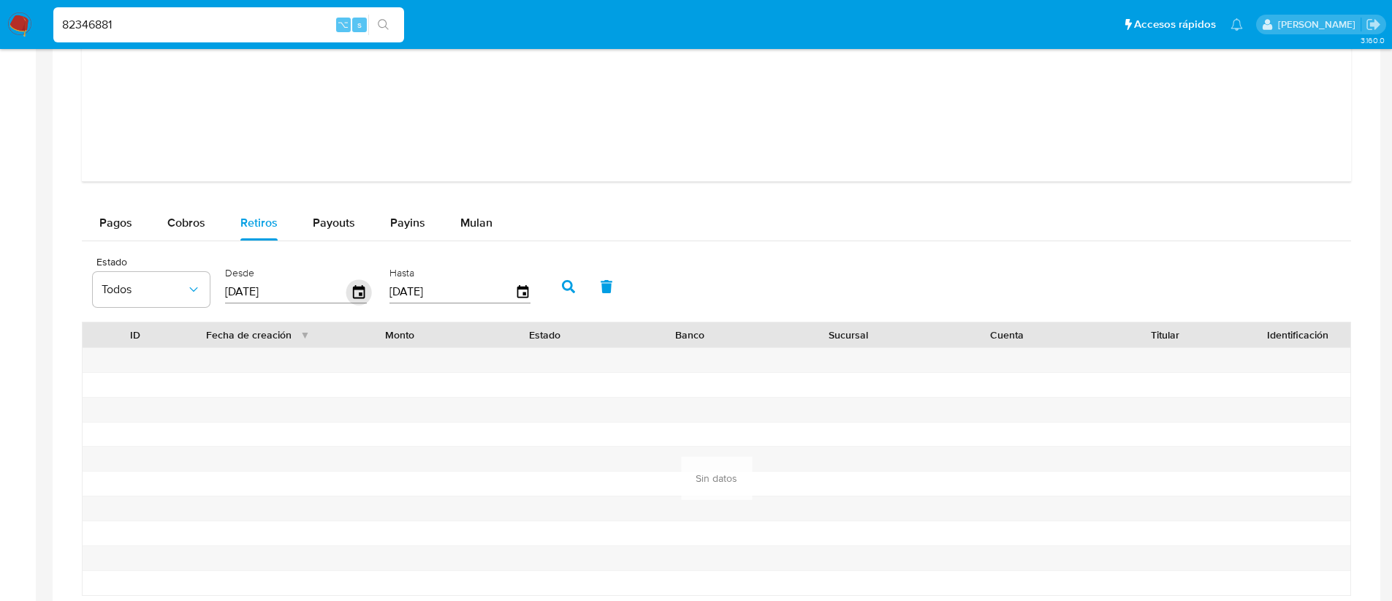
click at [357, 294] on icon "button" at bounding box center [359, 290] width 12 height 13
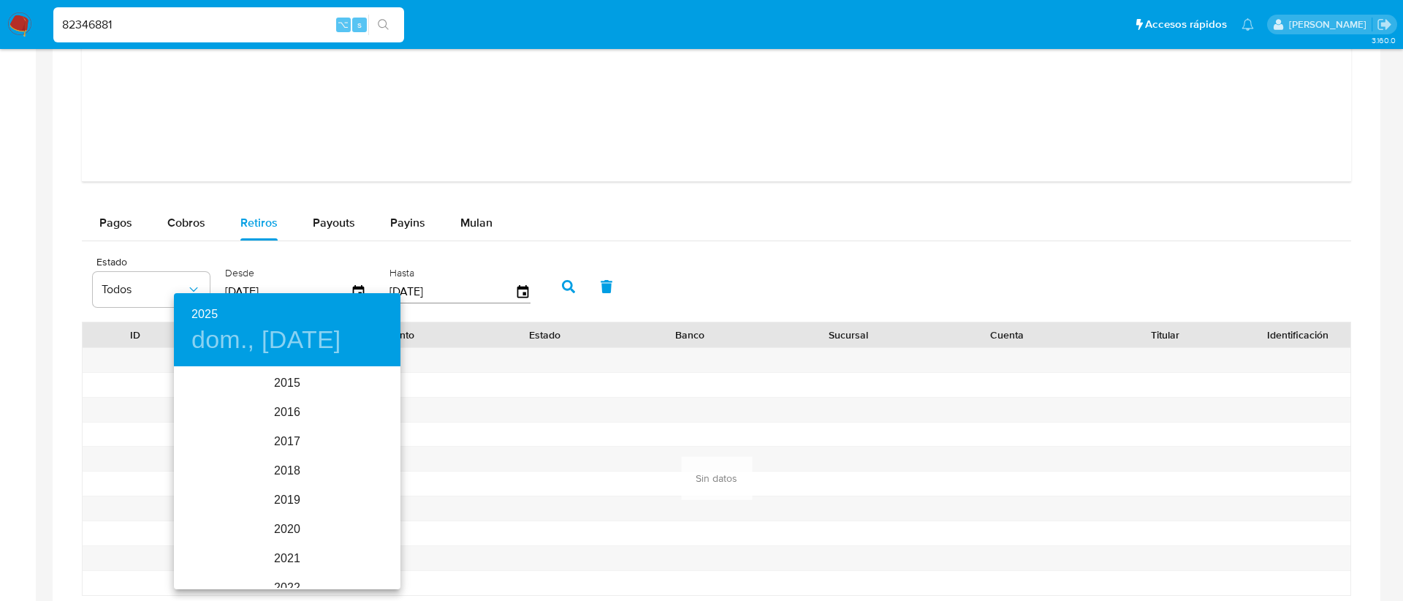
scroll to position [205, 0]
click at [288, 471] on div "2025" at bounding box center [287, 477] width 226 height 29
click at [351, 454] on div "jun." at bounding box center [362, 450] width 75 height 55
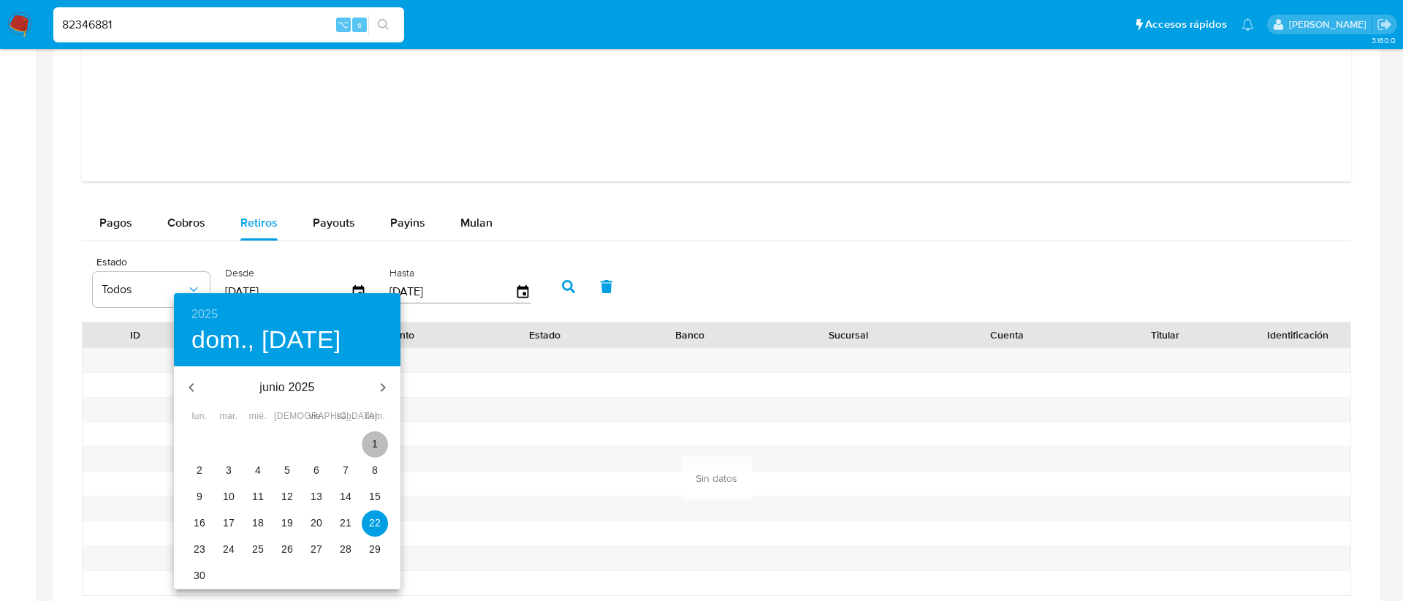
click at [366, 443] on span "1" at bounding box center [375, 443] width 26 height 15
type input "01/06/2025"
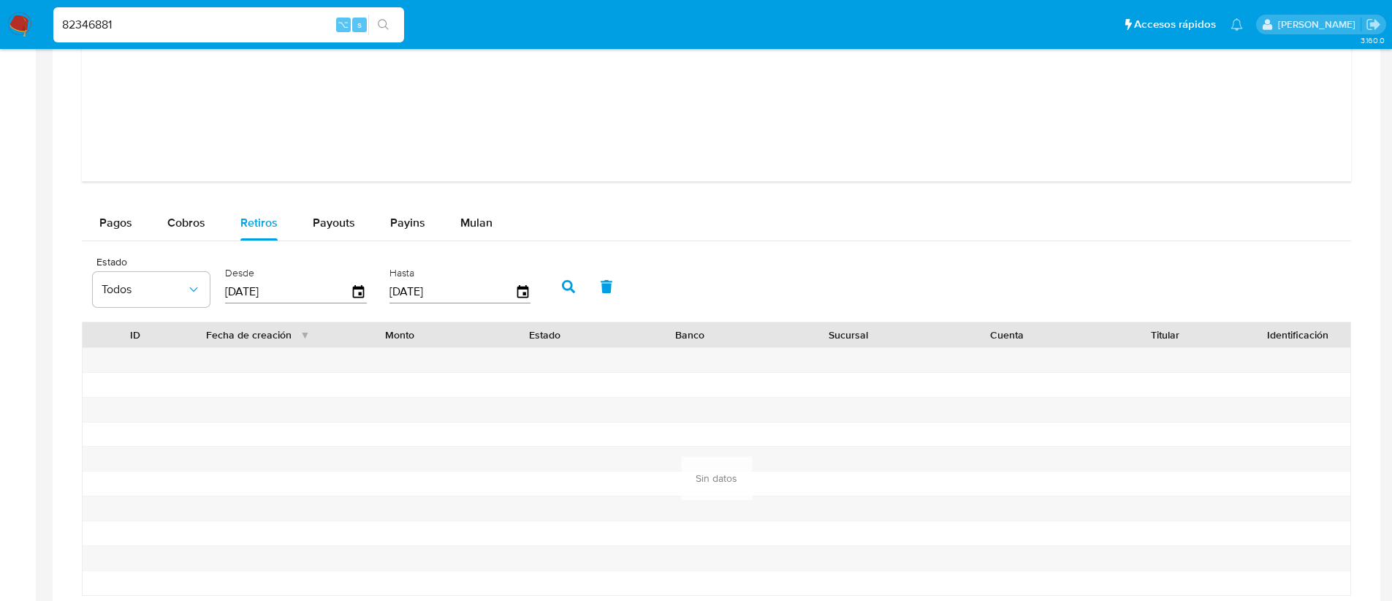
click at [508, 296] on input "19/09/2025" at bounding box center [452, 291] width 126 height 23
click at [517, 294] on icon "button" at bounding box center [523, 292] width 26 height 26
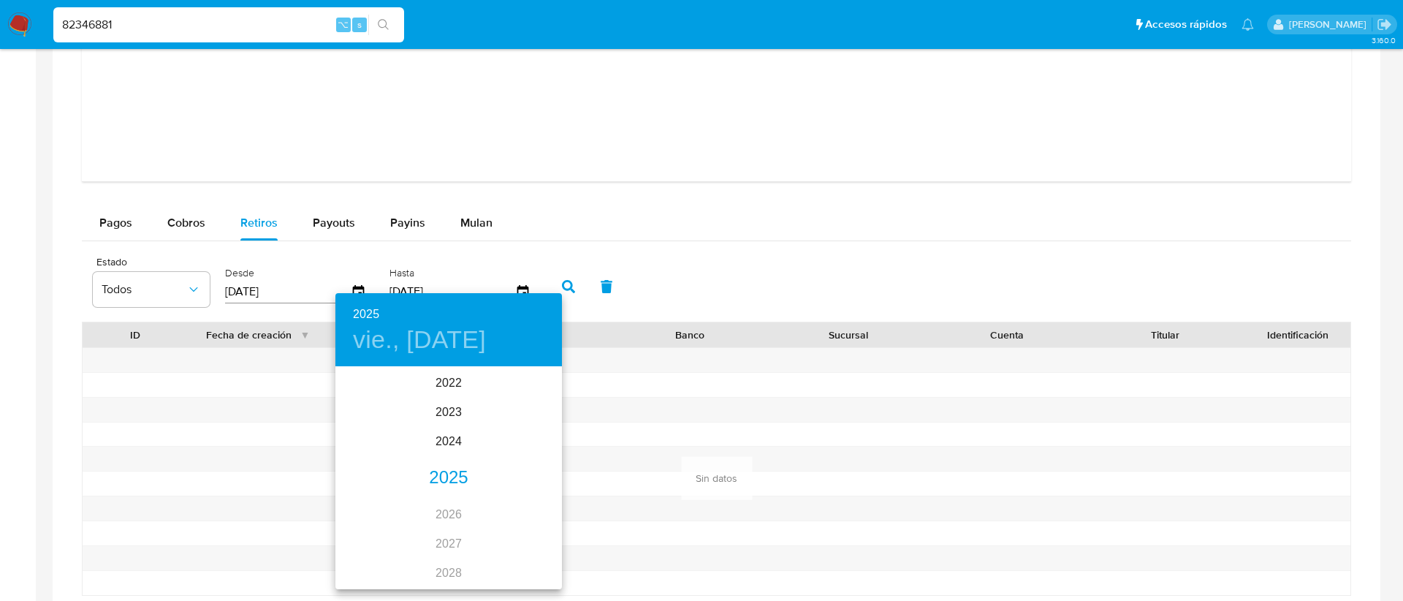
click at [443, 476] on div "2025" at bounding box center [448, 477] width 226 height 29
click at [376, 500] on div "jul." at bounding box center [372, 505] width 75 height 55
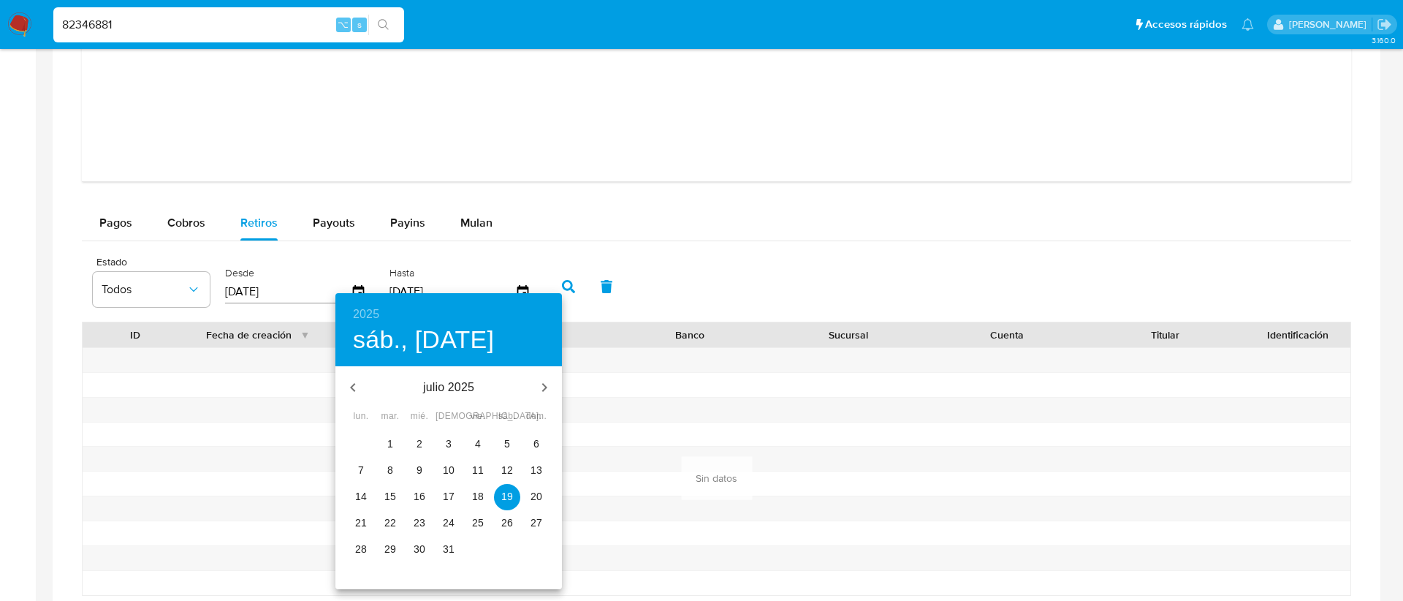
click at [449, 547] on p "31" at bounding box center [449, 548] width 12 height 15
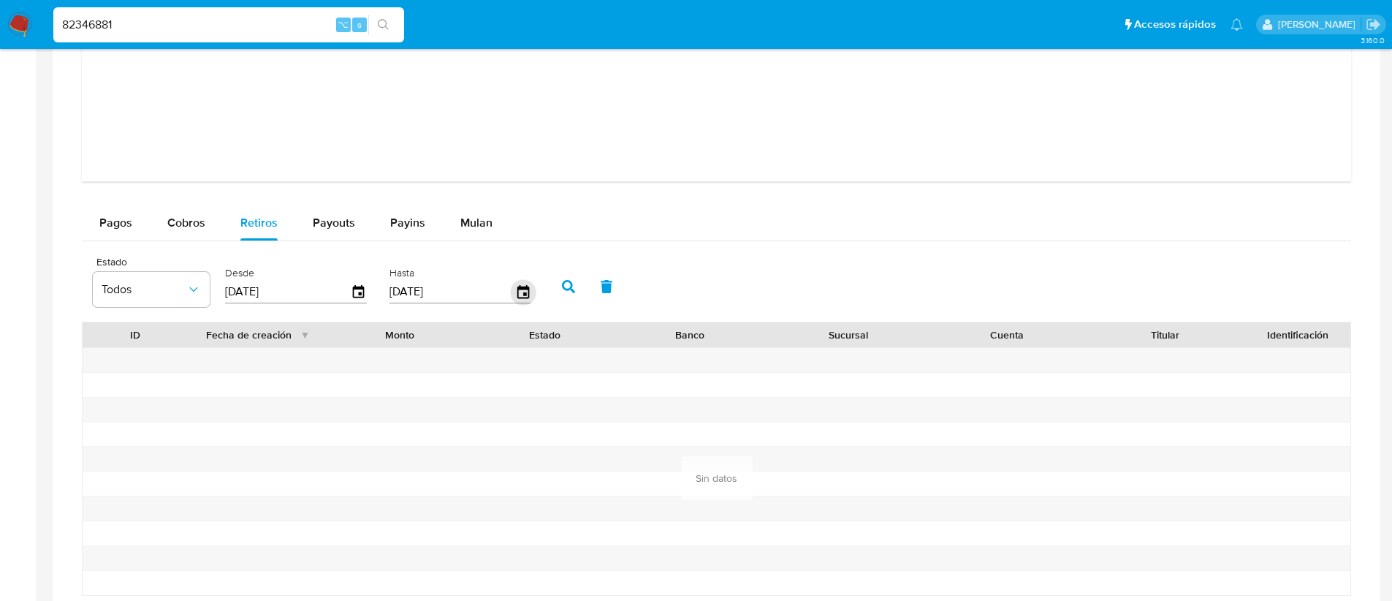
click at [519, 293] on icon "button" at bounding box center [523, 290] width 12 height 13
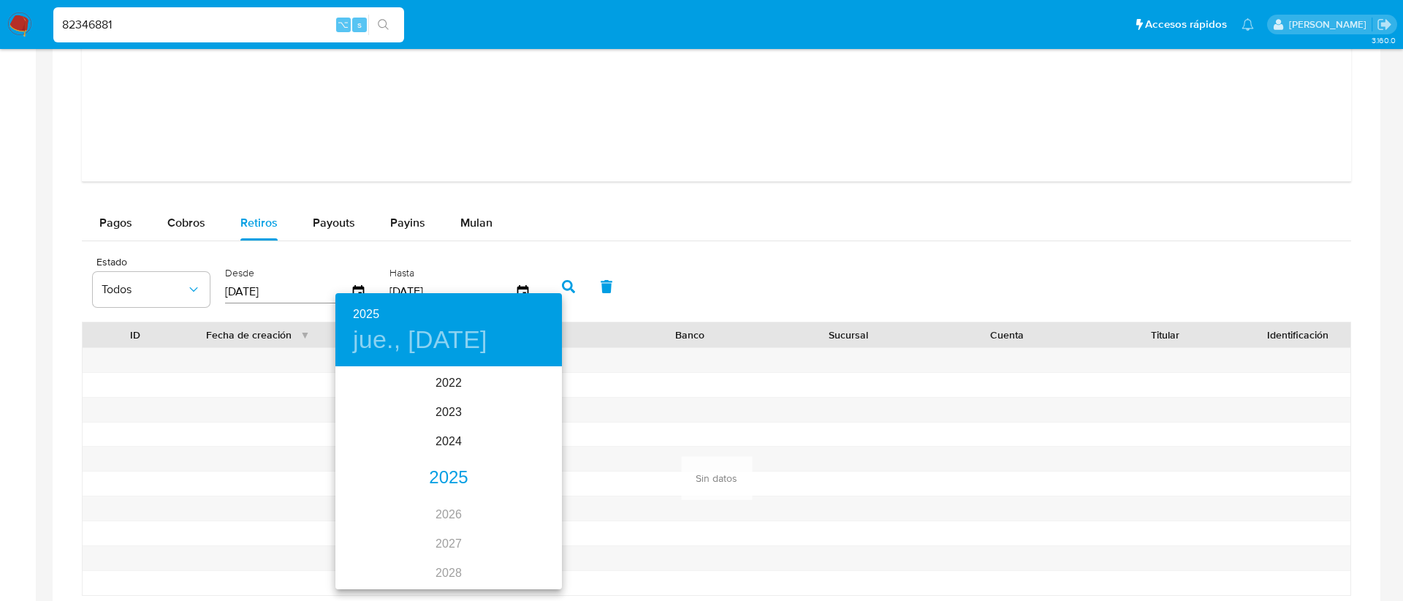
click at [433, 476] on div "2025" at bounding box center [448, 477] width 226 height 29
click at [516, 448] on div "jun." at bounding box center [524, 450] width 75 height 55
type input "30/06/2025"
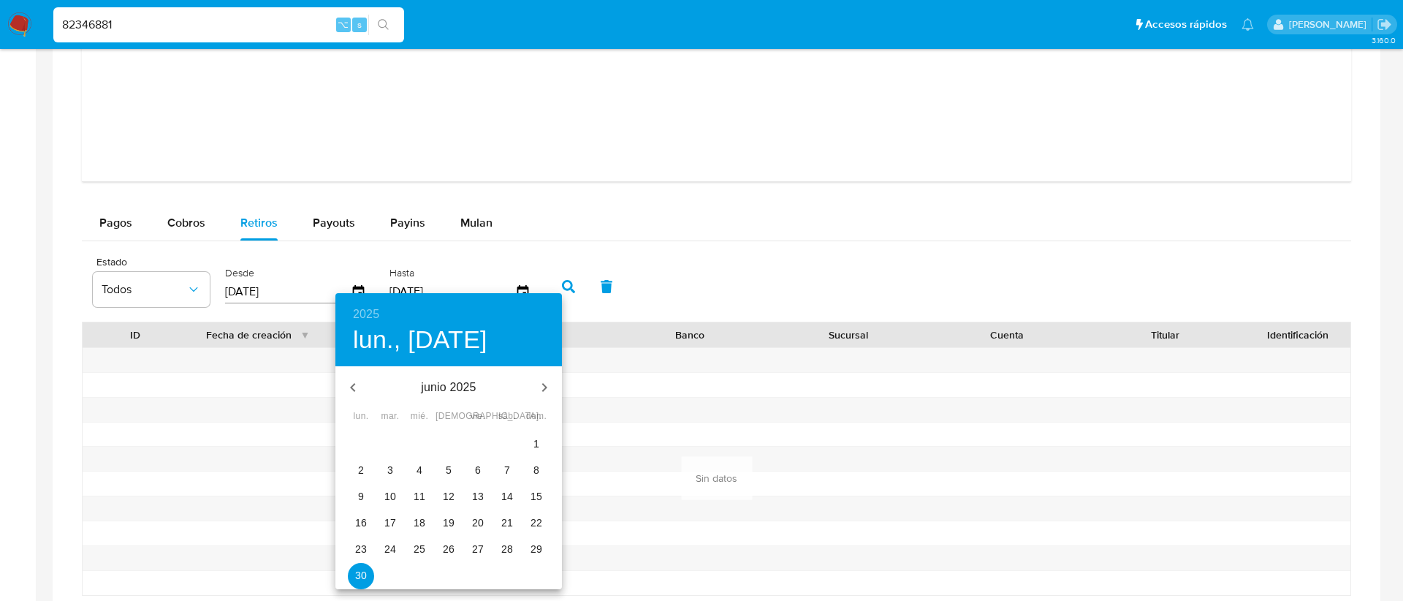
click at [367, 569] on span "30" at bounding box center [361, 575] width 26 height 15
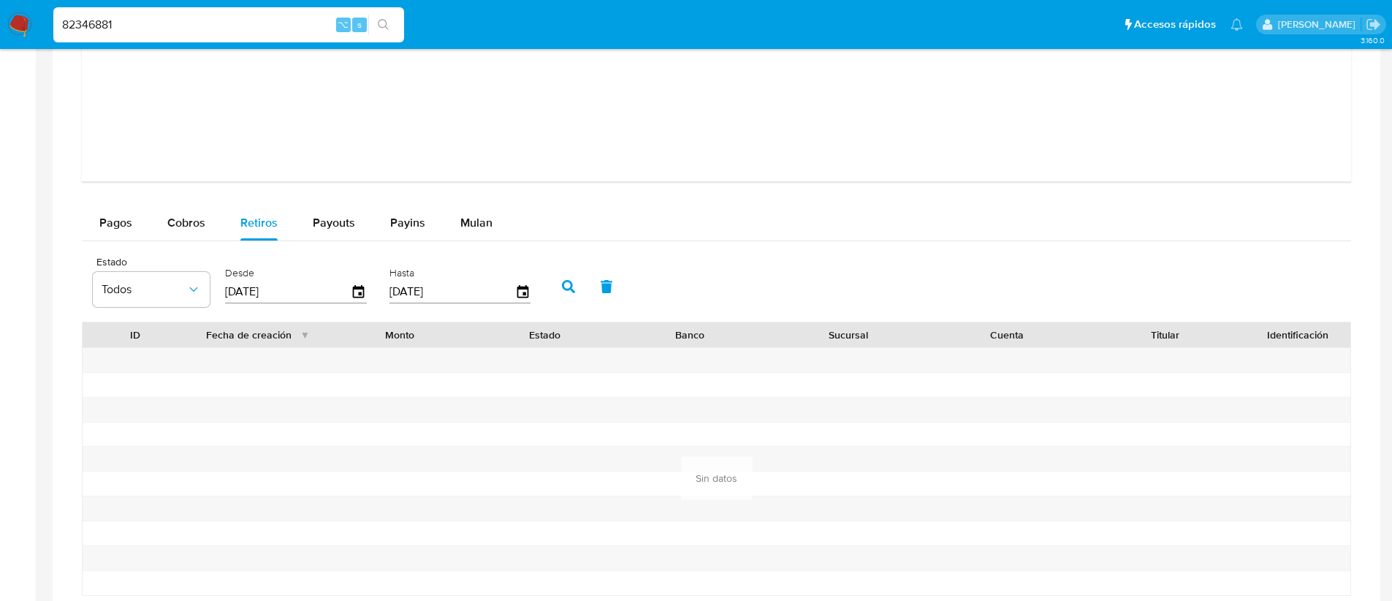
click at [562, 283] on icon "button" at bounding box center [568, 286] width 13 height 13
click at [217, 226] on button "Cobros" at bounding box center [186, 222] width 73 height 35
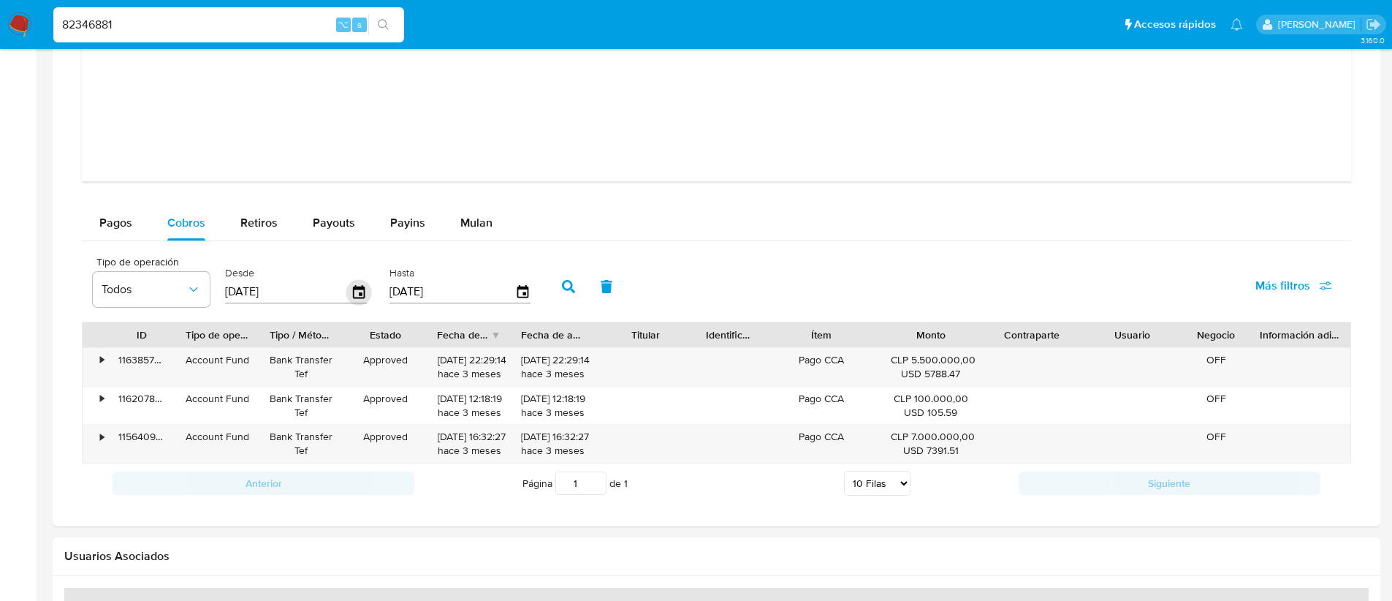
click at [351, 285] on icon "button" at bounding box center [359, 292] width 26 height 26
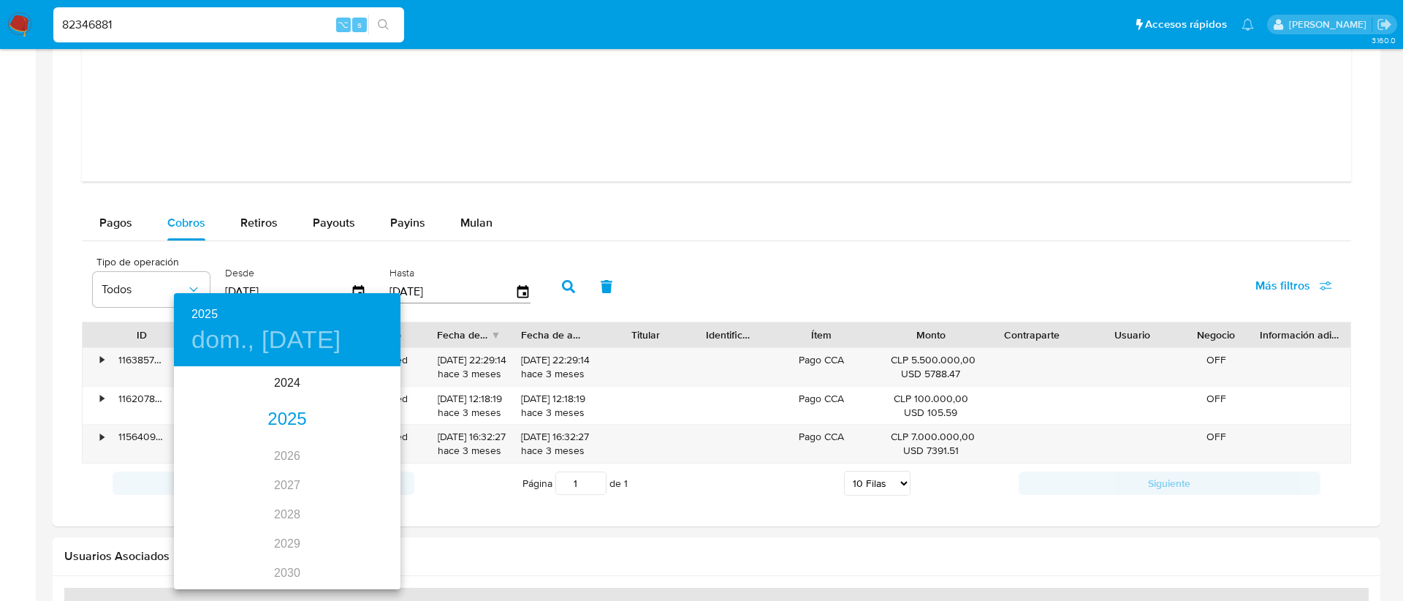
click at [283, 419] on div "2025" at bounding box center [287, 419] width 226 height 29
click at [359, 457] on div "jun." at bounding box center [362, 450] width 75 height 55
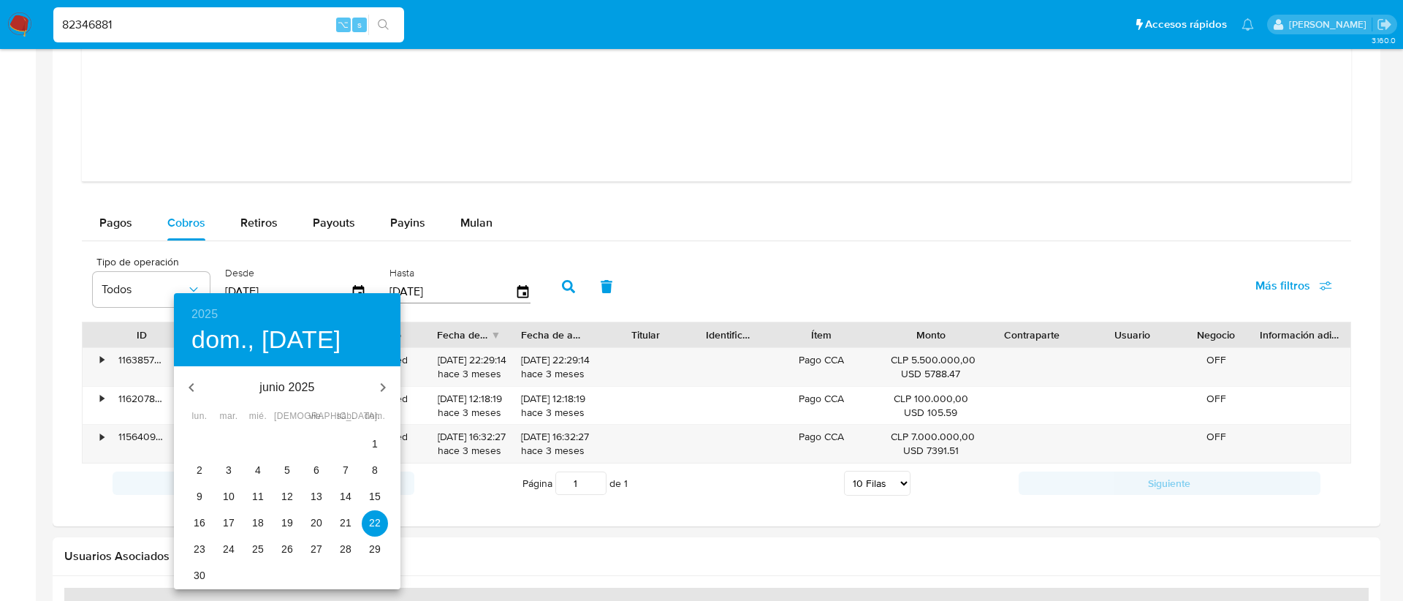
click at [373, 442] on p "1" at bounding box center [375, 443] width 6 height 15
type input "01/06/2025"
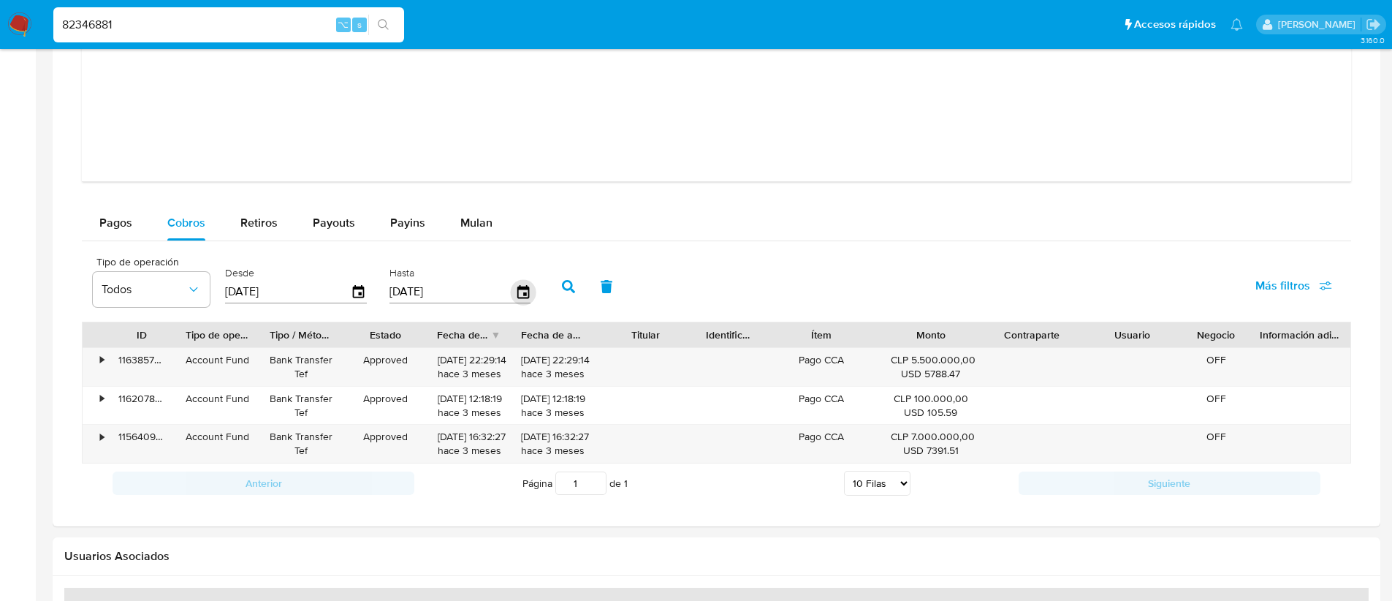
click at [522, 289] on icon "button" at bounding box center [523, 290] width 12 height 13
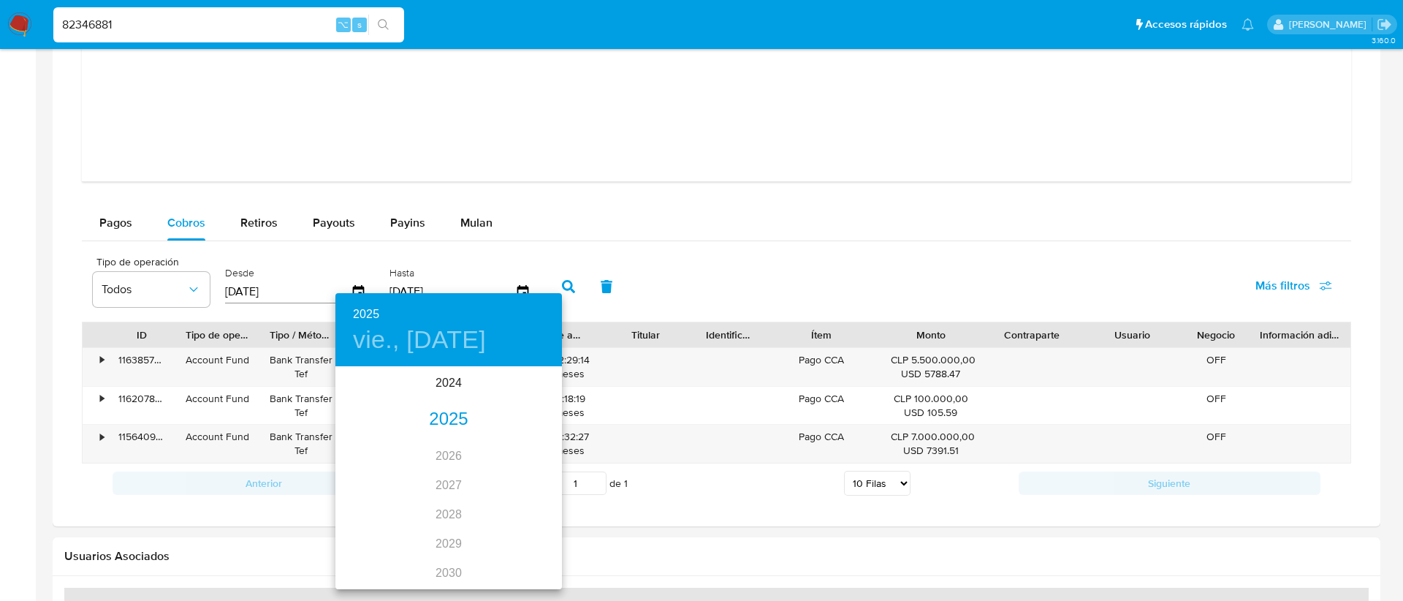
click at [439, 415] on div "2025" at bounding box center [448, 419] width 226 height 29
click at [517, 456] on div "jun." at bounding box center [524, 450] width 75 height 55
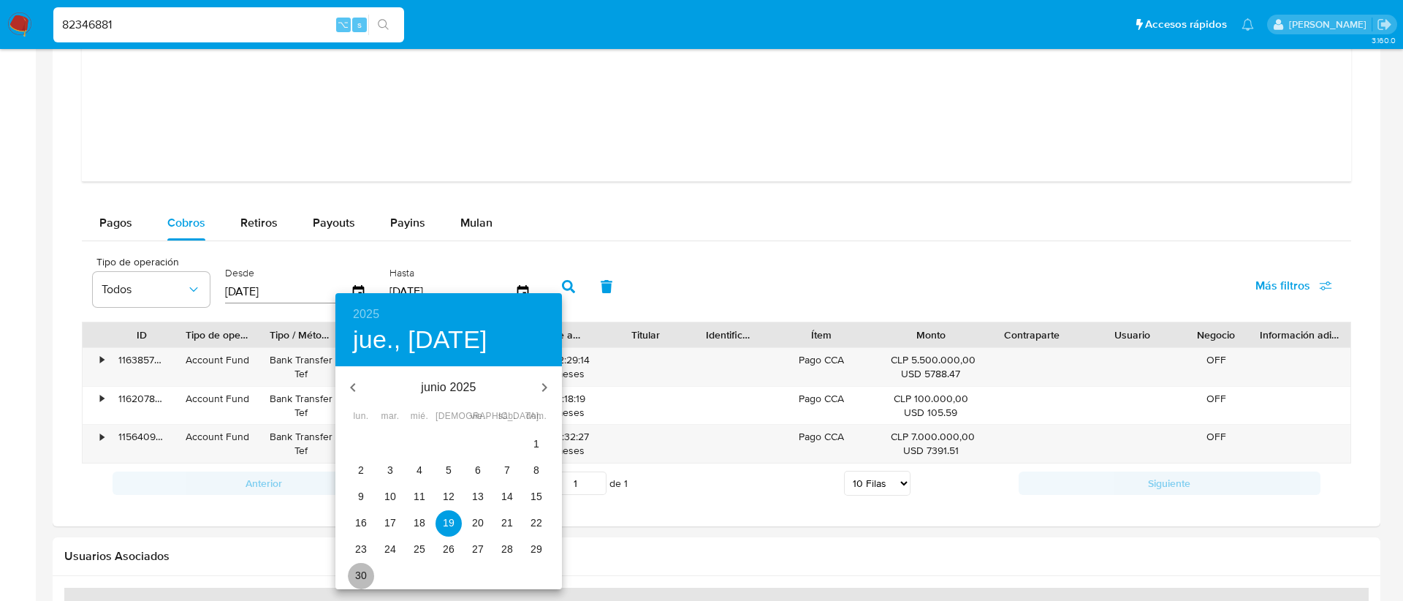
click at [359, 568] on p "30" at bounding box center [361, 575] width 12 height 15
type input "30/06/2025"
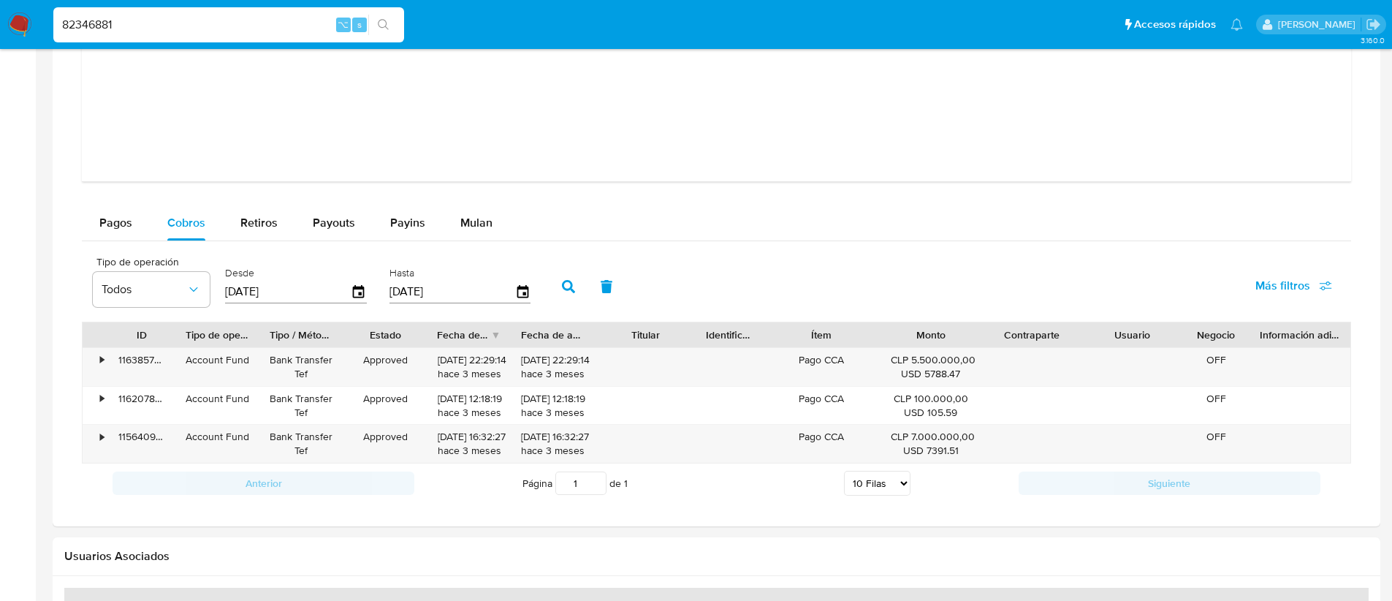
click at [568, 273] on button "button" at bounding box center [568, 286] width 38 height 35
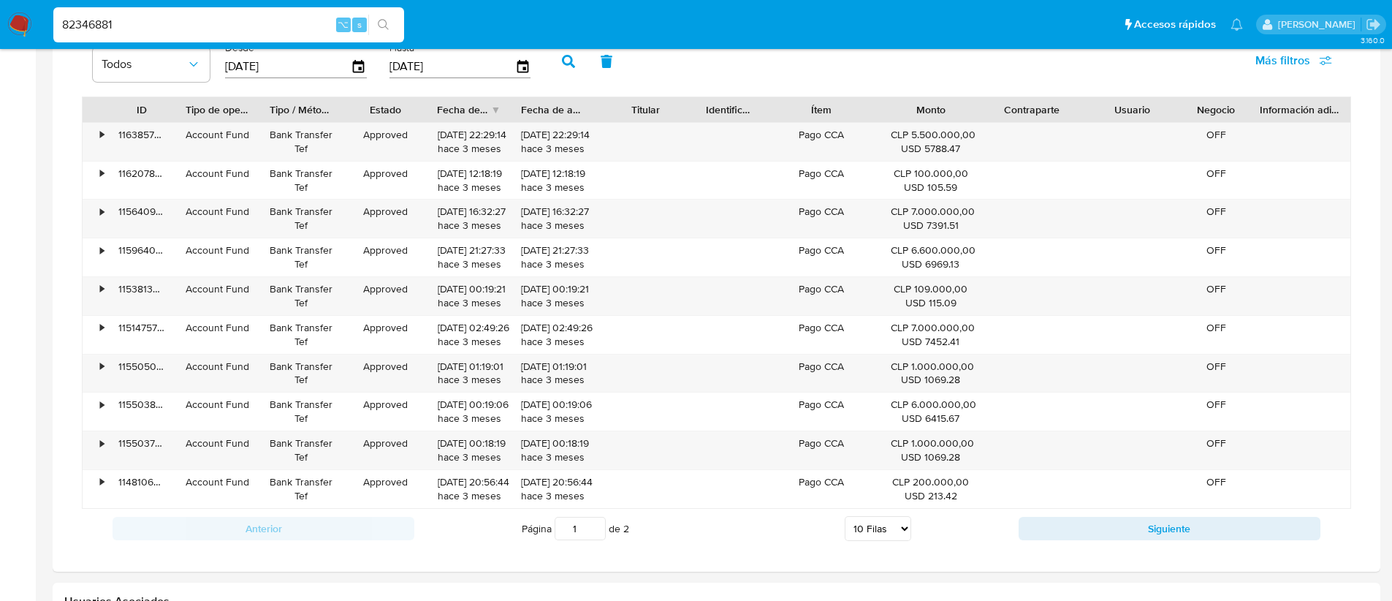
scroll to position [1642, 0]
click at [1127, 526] on button "Siguiente" at bounding box center [1169, 528] width 302 height 23
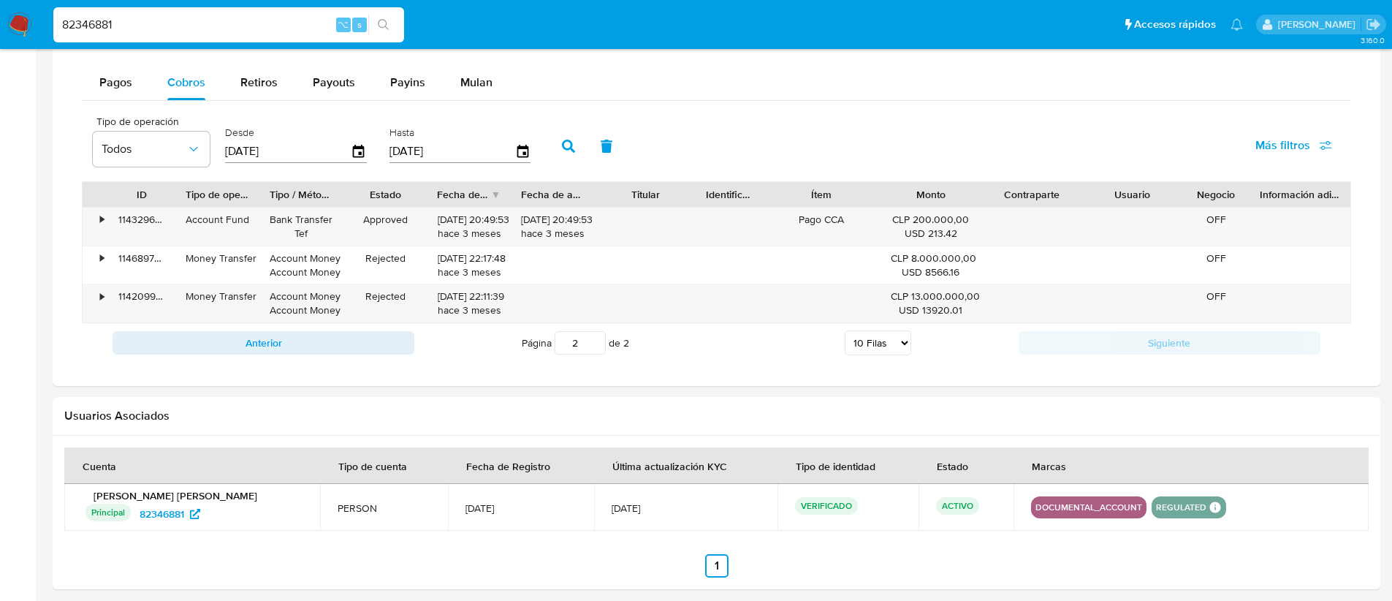
scroll to position [1501, 0]
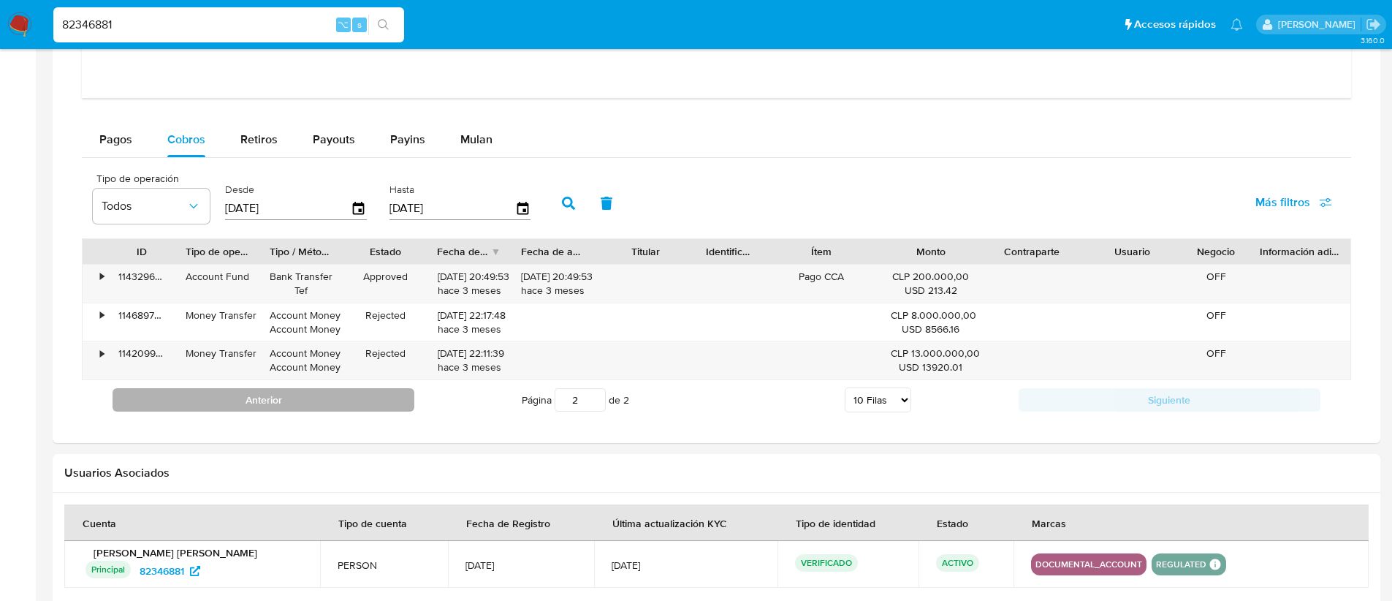
click at [340, 400] on button "Anterior" at bounding box center [264, 399] width 302 height 23
type input "1"
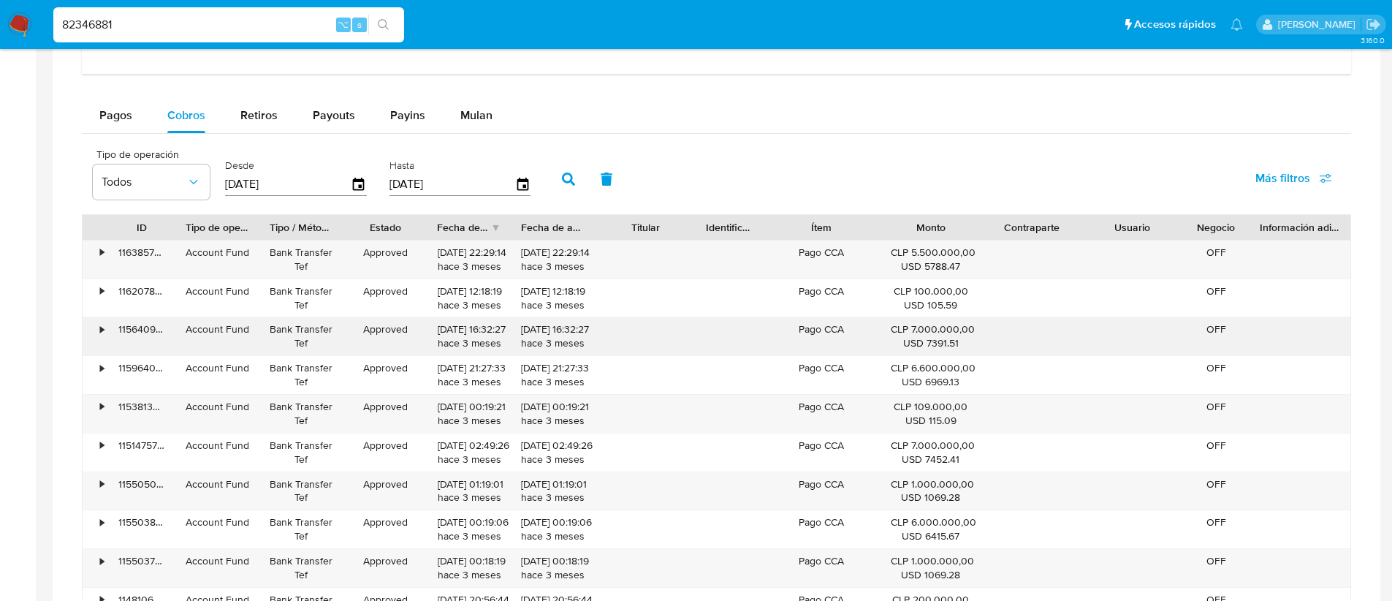
scroll to position [0, 0]
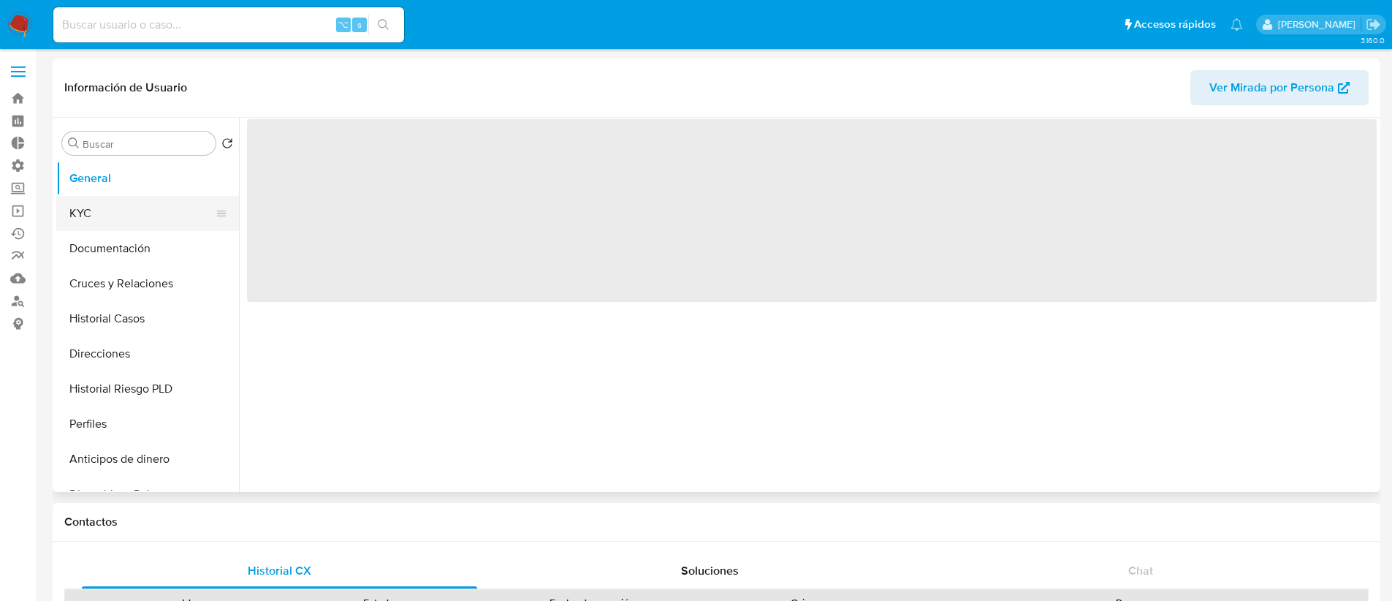
select select "10"
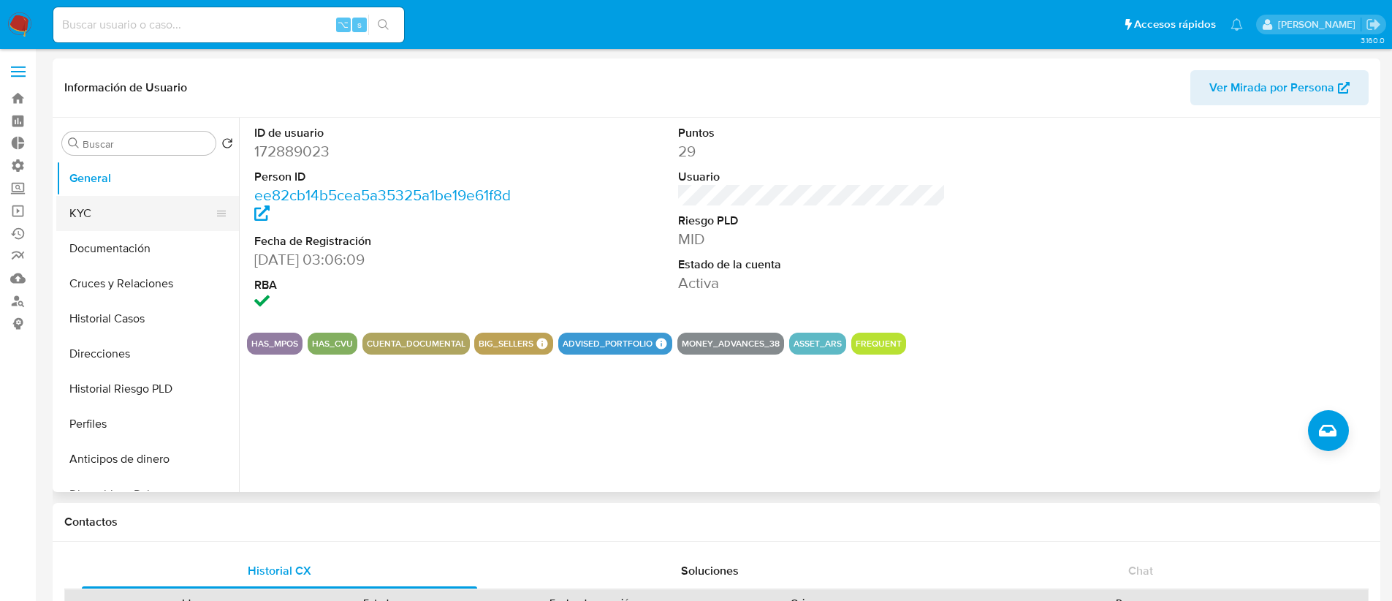
click at [151, 210] on button "KYC" at bounding box center [141, 213] width 171 height 35
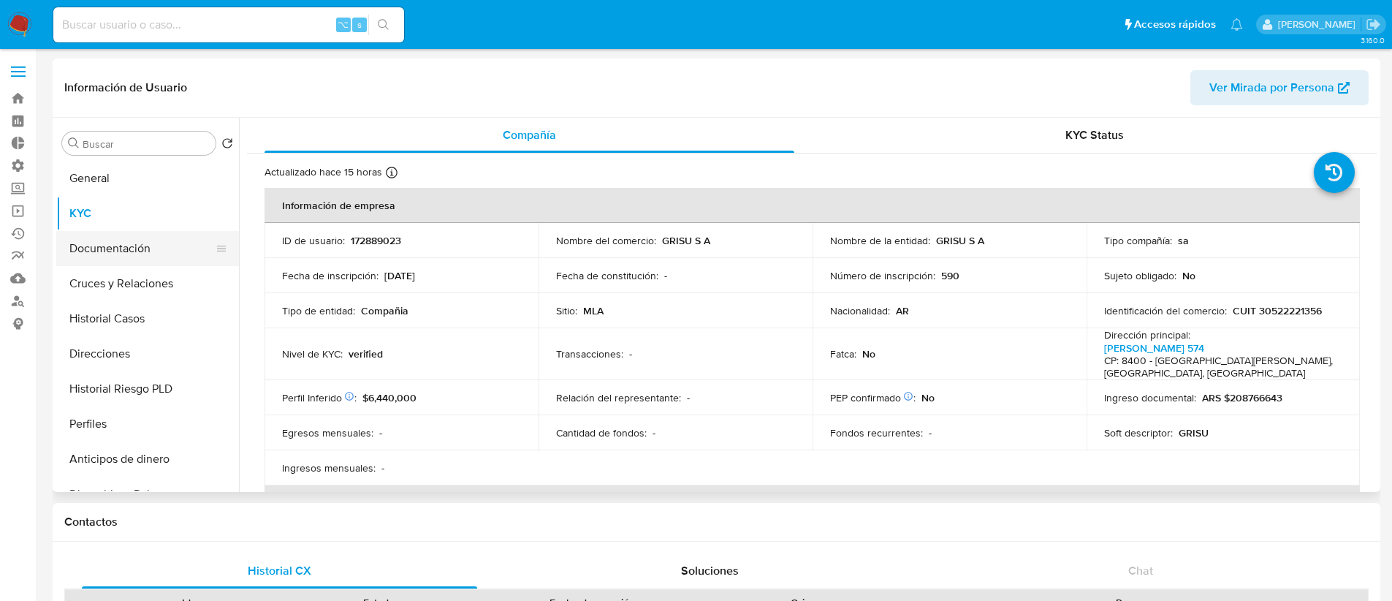
click at [141, 259] on button "Documentación" at bounding box center [141, 248] width 171 height 35
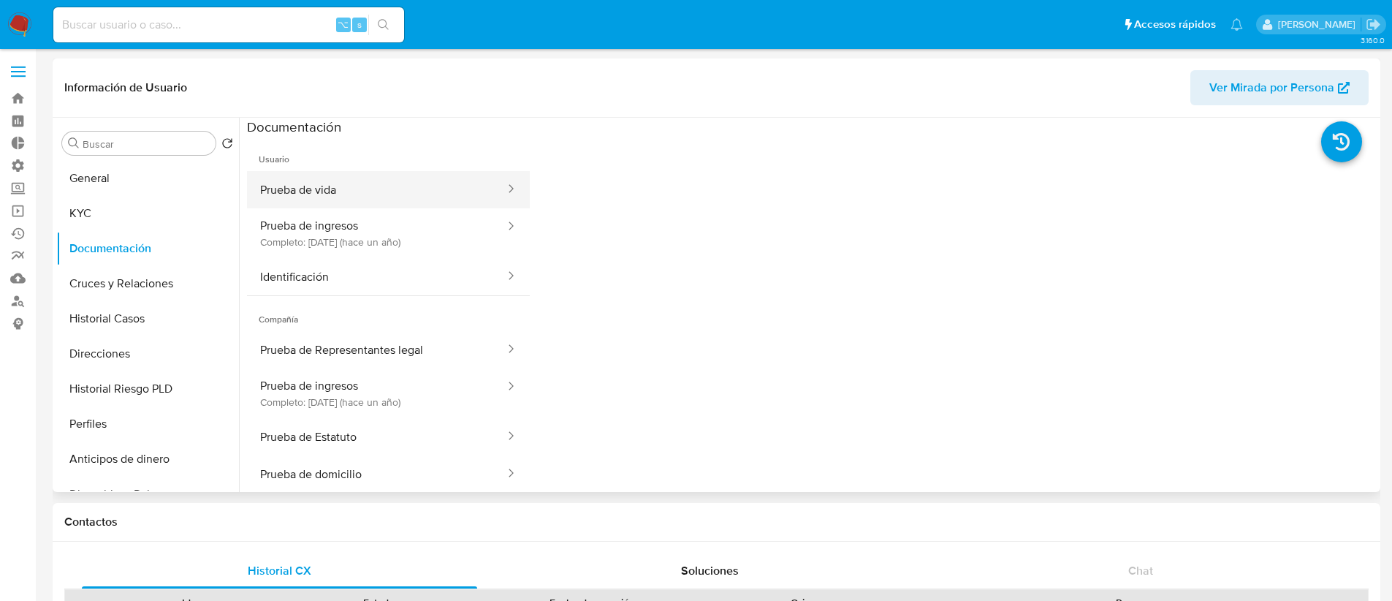
click at [343, 194] on button "Prueba de vida" at bounding box center [376, 189] width 259 height 37
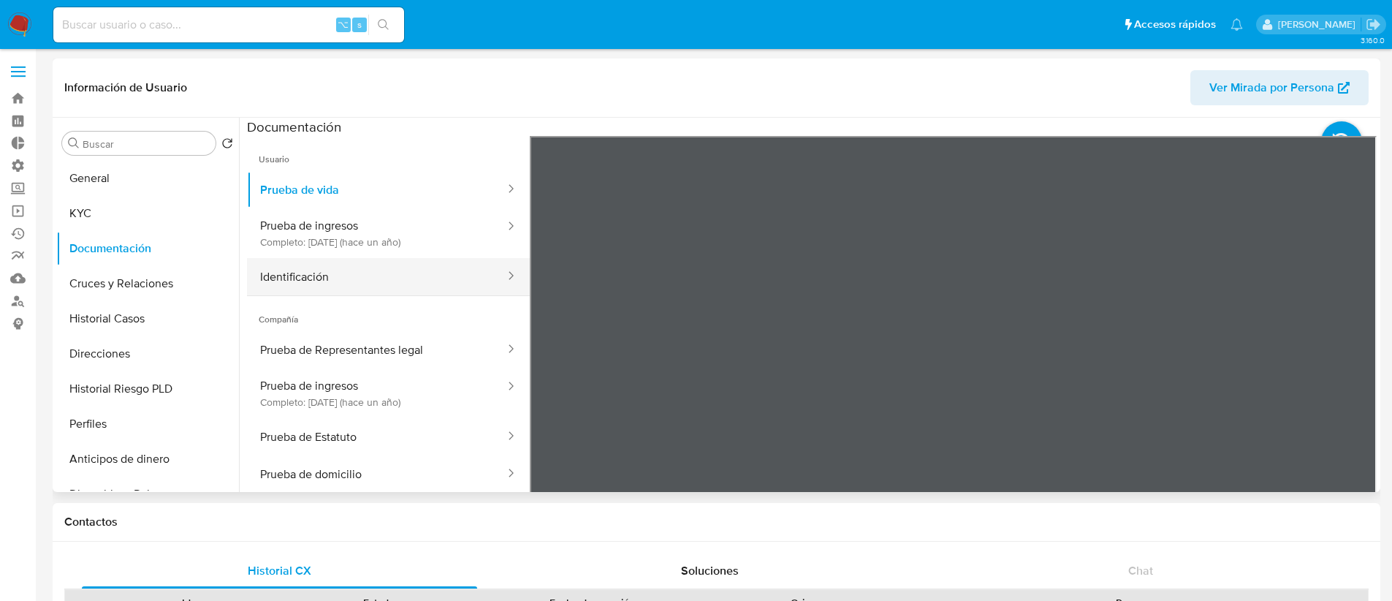
click at [384, 265] on button "Identificación" at bounding box center [376, 276] width 259 height 37
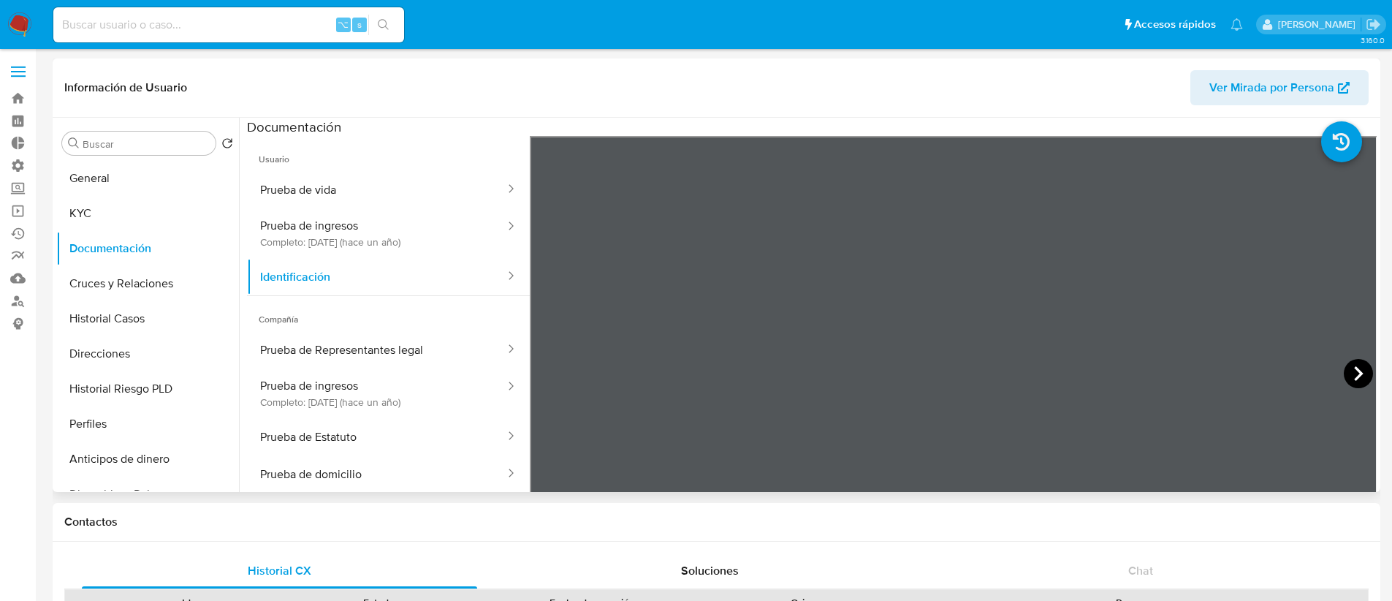
click at [1344, 371] on icon at bounding box center [1358, 373] width 29 height 29
click at [133, 168] on button "General" at bounding box center [141, 178] width 171 height 35
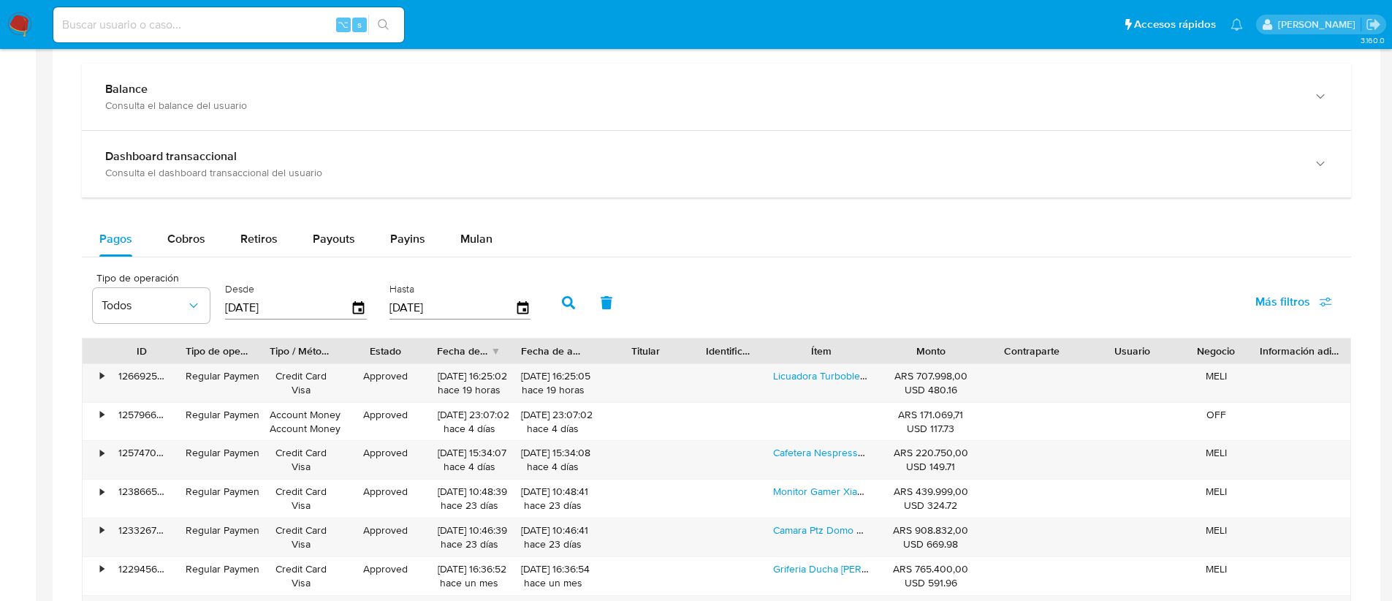
scroll to position [739, 0]
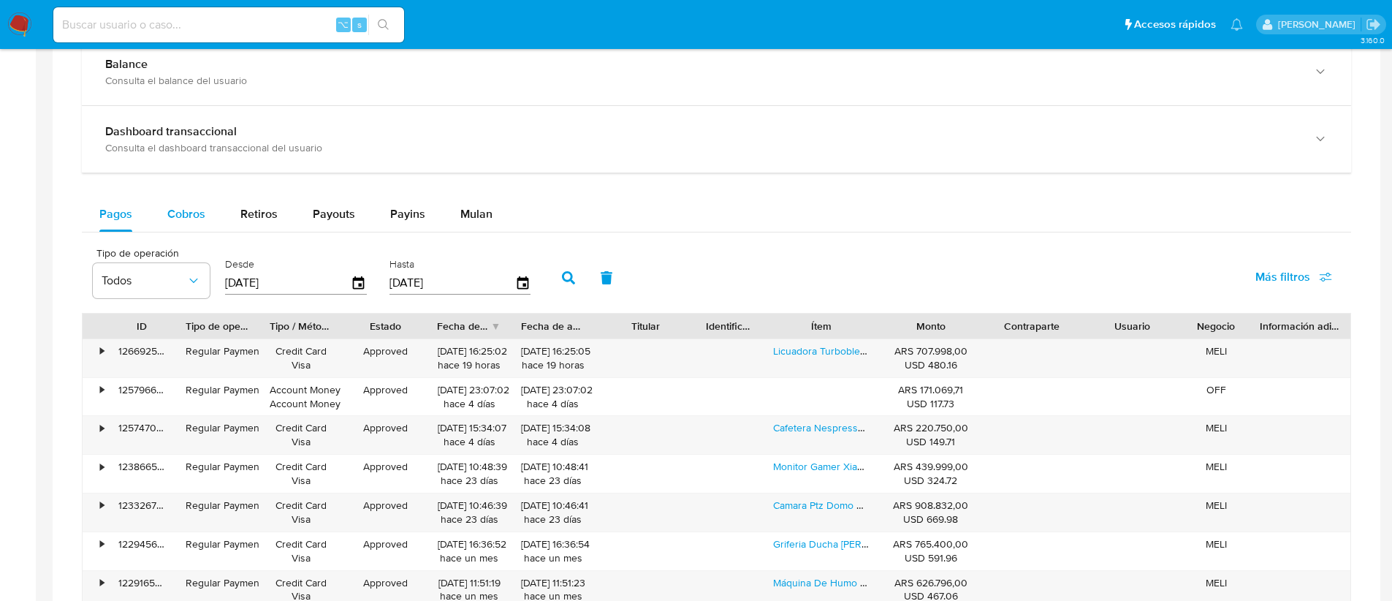
click at [188, 207] on span "Cobros" at bounding box center [186, 213] width 38 height 17
select select "10"
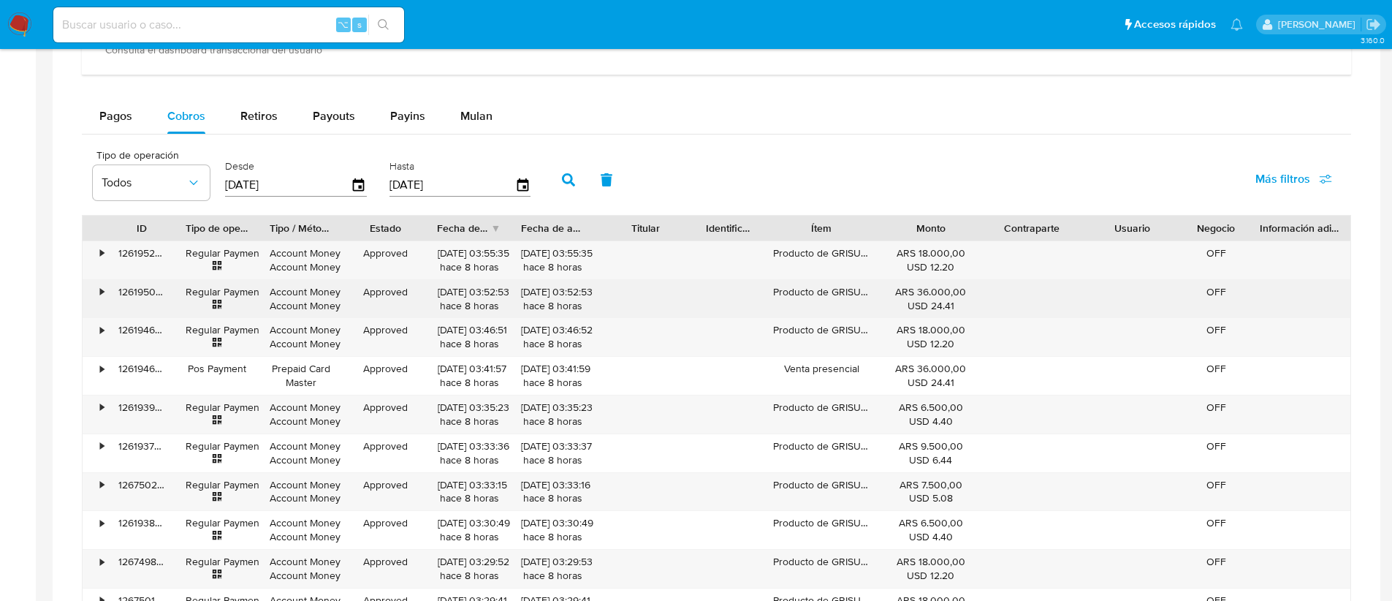
scroll to position [853, 0]
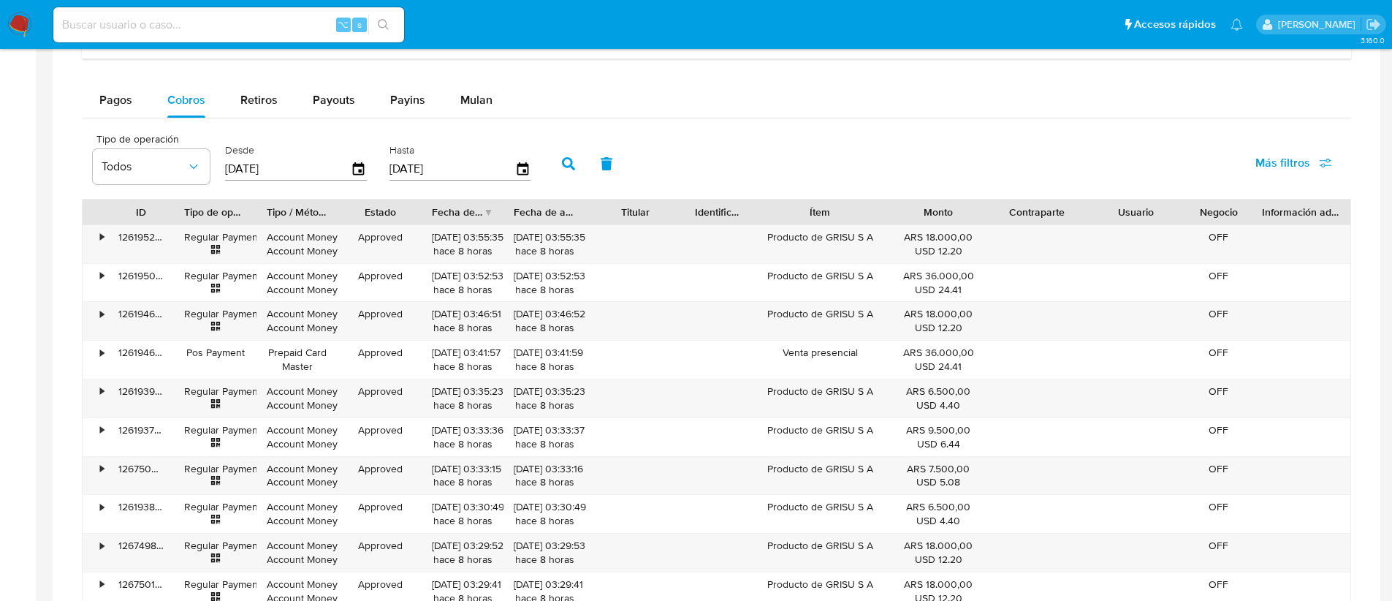
drag, startPoint x: 872, startPoint y: 221, endPoint x: 894, endPoint y: 218, distance: 22.8
click at [894, 218] on div at bounding box center [888, 211] width 26 height 25
